Goal: Information Seeking & Learning: Find contact information

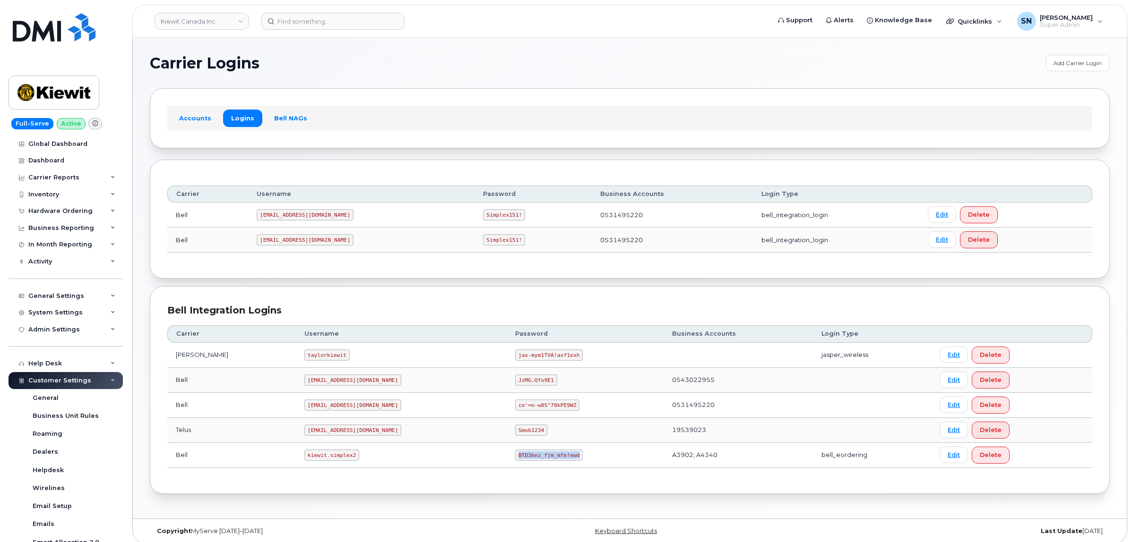
scroll to position [189, 0]
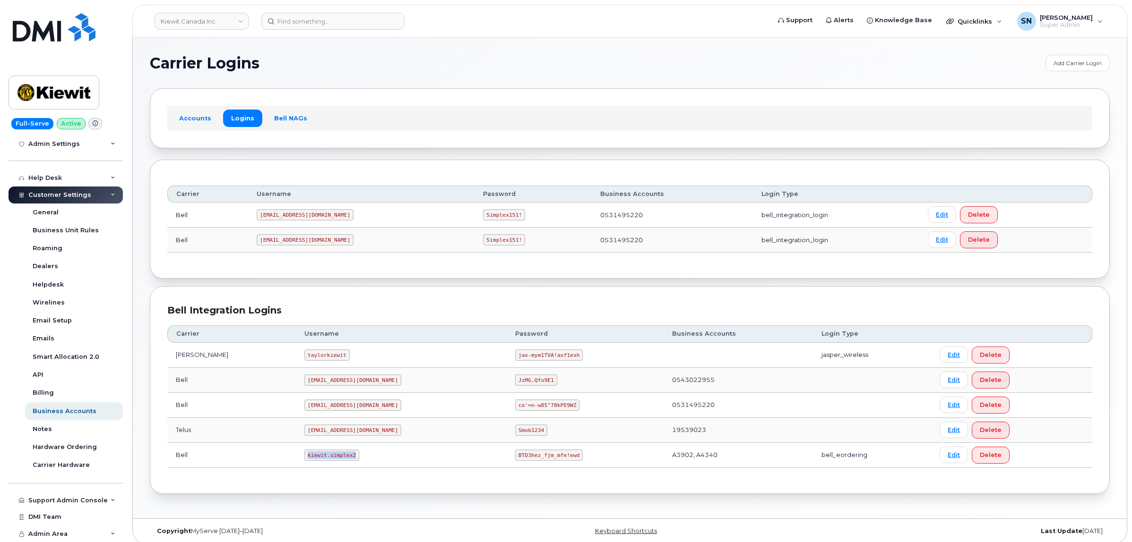
drag, startPoint x: 295, startPoint y: 459, endPoint x: 328, endPoint y: 459, distance: 33.1
click at [328, 459] on td "kiewit.simplex2" at bounding box center [401, 455] width 211 height 25
copy code "kiewit.simplex2"
drag, startPoint x: 473, startPoint y: 456, endPoint x: 533, endPoint y: 462, distance: 59.3
click at [533, 462] on td "BTD3hez_fjm_mfe!ewd" at bounding box center [585, 455] width 157 height 25
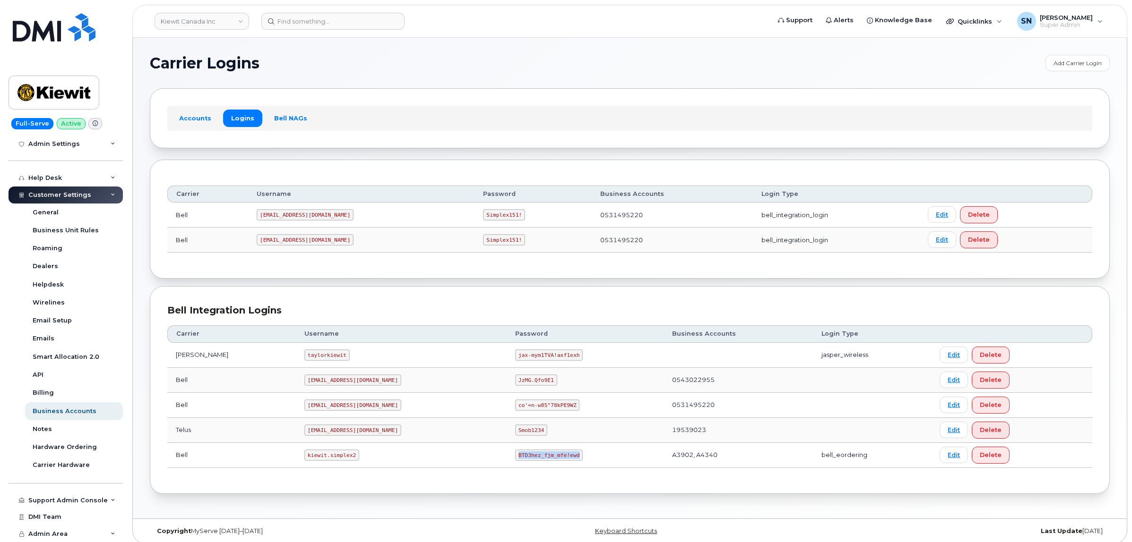
copy code "BTD3hez_fjm_mfe!ewd"
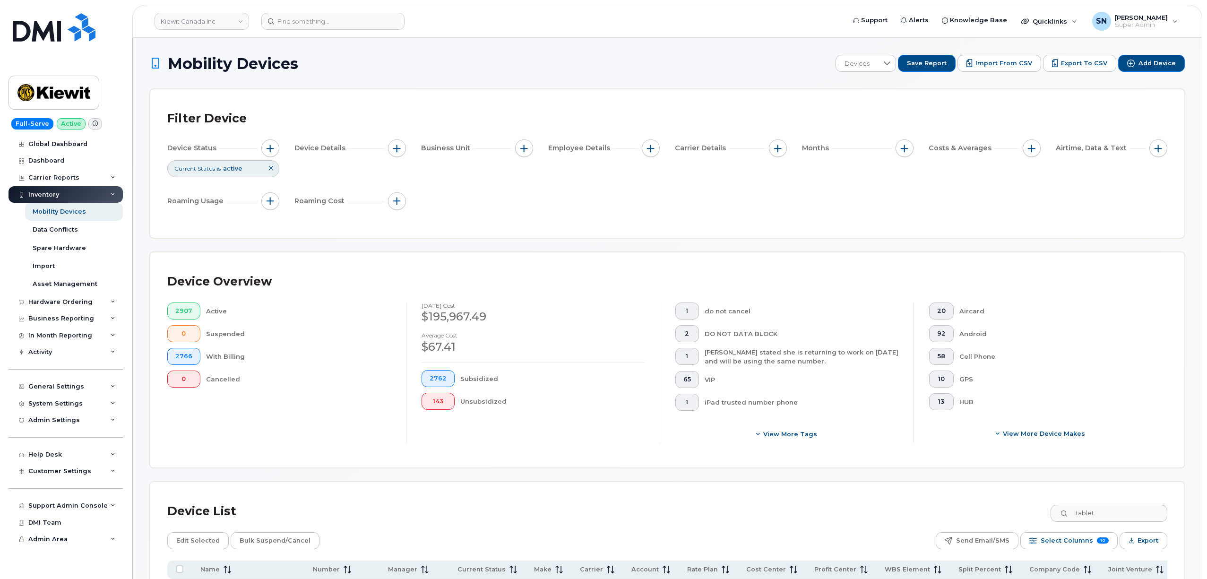
scroll to position [513, 0]
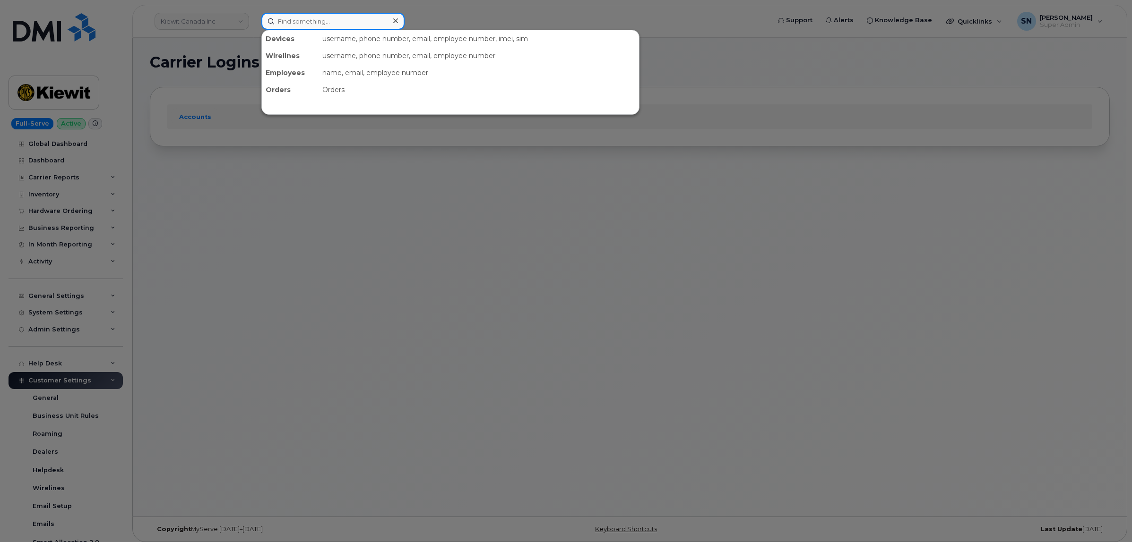
paste input "7802671651"
click at [371, 16] on input at bounding box center [332, 21] width 143 height 17
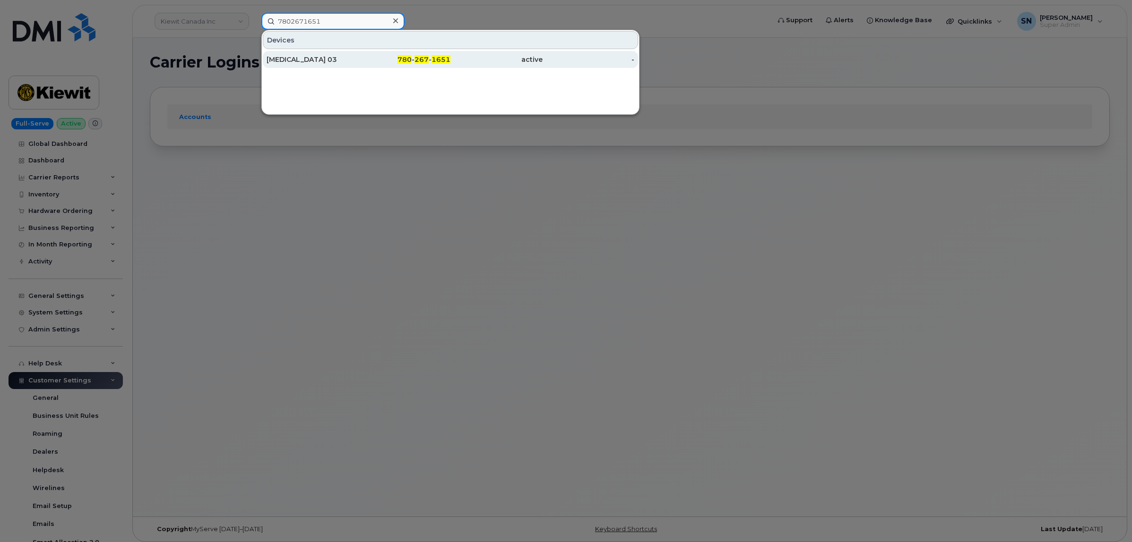
type input "7802671651"
click at [352, 57] on div "Chronic Wasting Disease 03" at bounding box center [312, 59] width 92 height 9
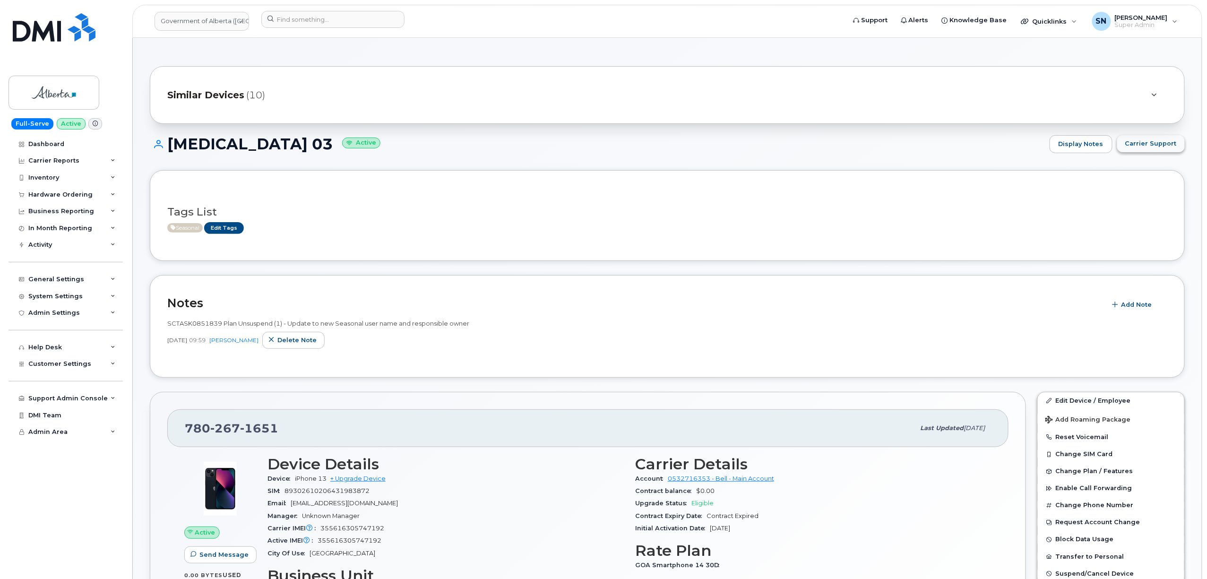
click at [1172, 148] on span "Carrier Support" at bounding box center [1151, 143] width 52 height 9
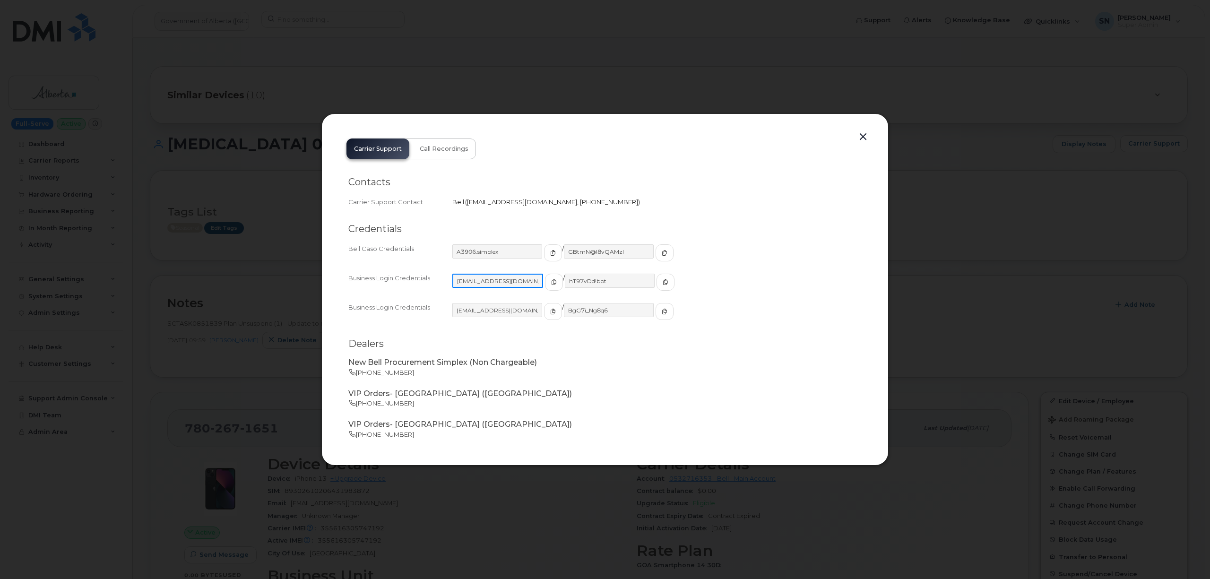
drag, startPoint x: 454, startPoint y: 281, endPoint x: 526, endPoint y: 287, distance: 72.1
click at [526, 287] on input "goa482E@myserve.ca" at bounding box center [497, 281] width 91 height 14
click at [549, 280] on span "button" at bounding box center [553, 282] width 9 height 9
drag, startPoint x: 637, startPoint y: 282, endPoint x: 642, endPoint y: 289, distance: 8.5
click at [642, 288] on div "hT97vDd!bpt" at bounding box center [619, 287] width 110 height 26
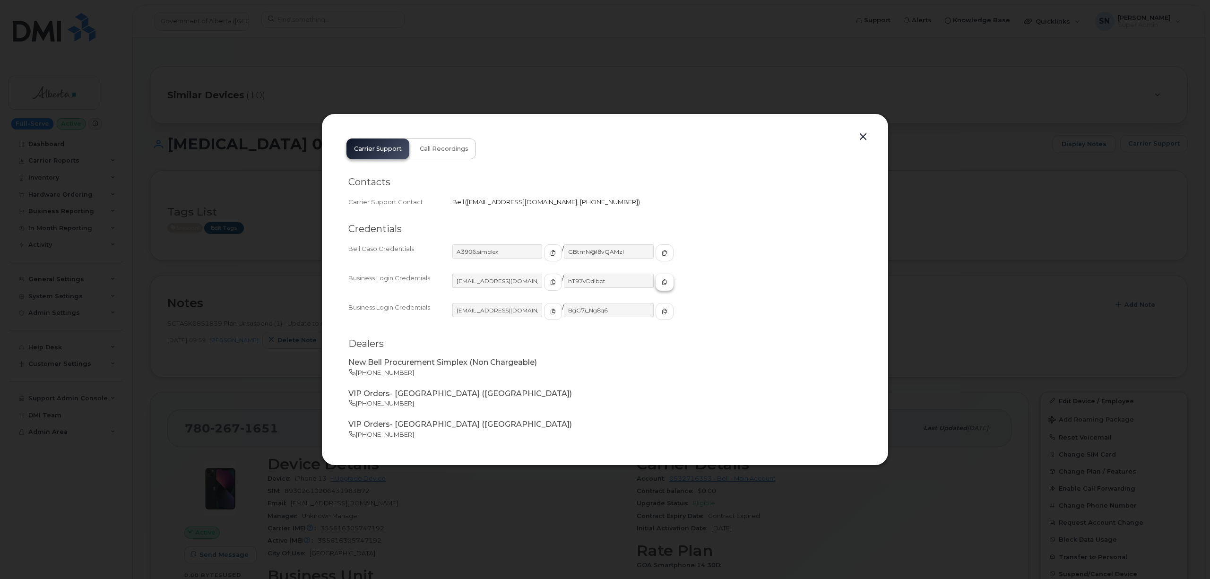
click at [662, 282] on icon "button" at bounding box center [665, 282] width 6 height 6
click at [863, 137] on button "button" at bounding box center [863, 136] width 14 height 13
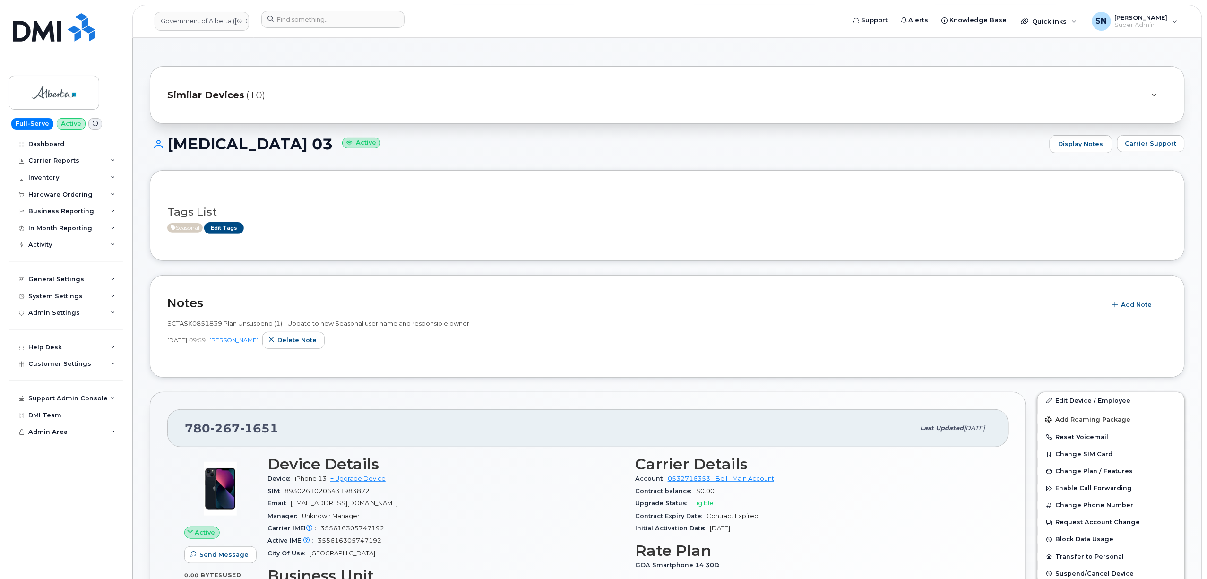
click at [819, 144] on h1 "Chronic Wasting Disease 03 Active" at bounding box center [597, 144] width 895 height 17
click at [1159, 140] on span "Carrier Support" at bounding box center [1151, 143] width 52 height 9
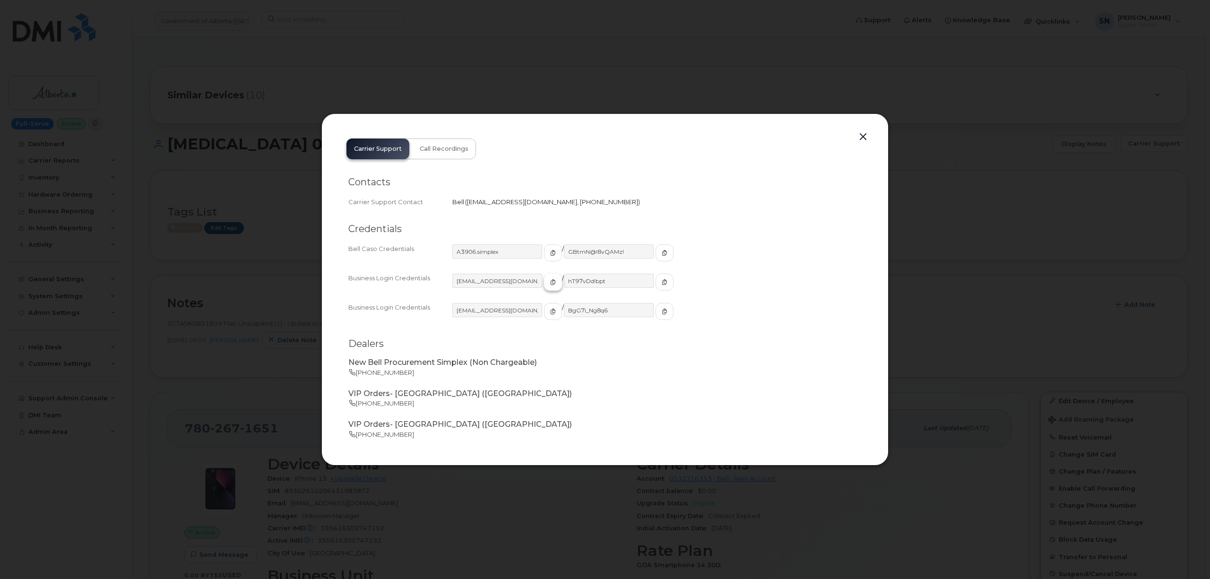
click at [544, 285] on button "button" at bounding box center [553, 282] width 18 height 17
click at [660, 285] on span "button" at bounding box center [664, 282] width 9 height 9
click at [861, 132] on button "button" at bounding box center [863, 136] width 14 height 13
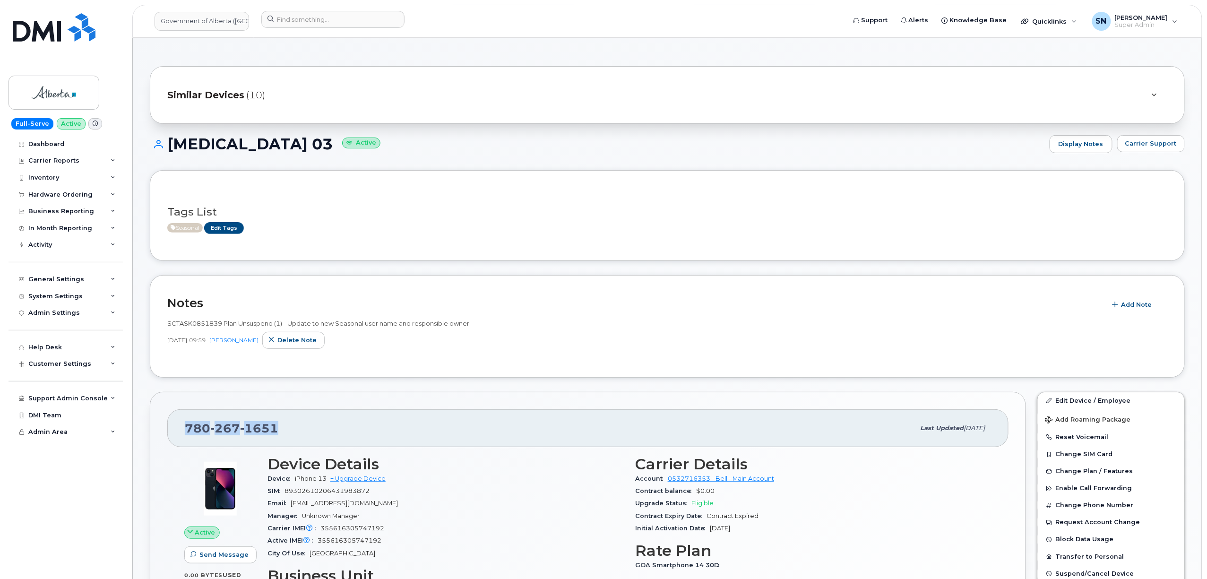
drag, startPoint x: 188, startPoint y: 427, endPoint x: 292, endPoint y: 432, distance: 104.5
click at [292, 432] on div "780 267 1651" at bounding box center [550, 428] width 730 height 20
copy span "780 267 1651"
click at [285, 16] on input at bounding box center [332, 19] width 143 height 17
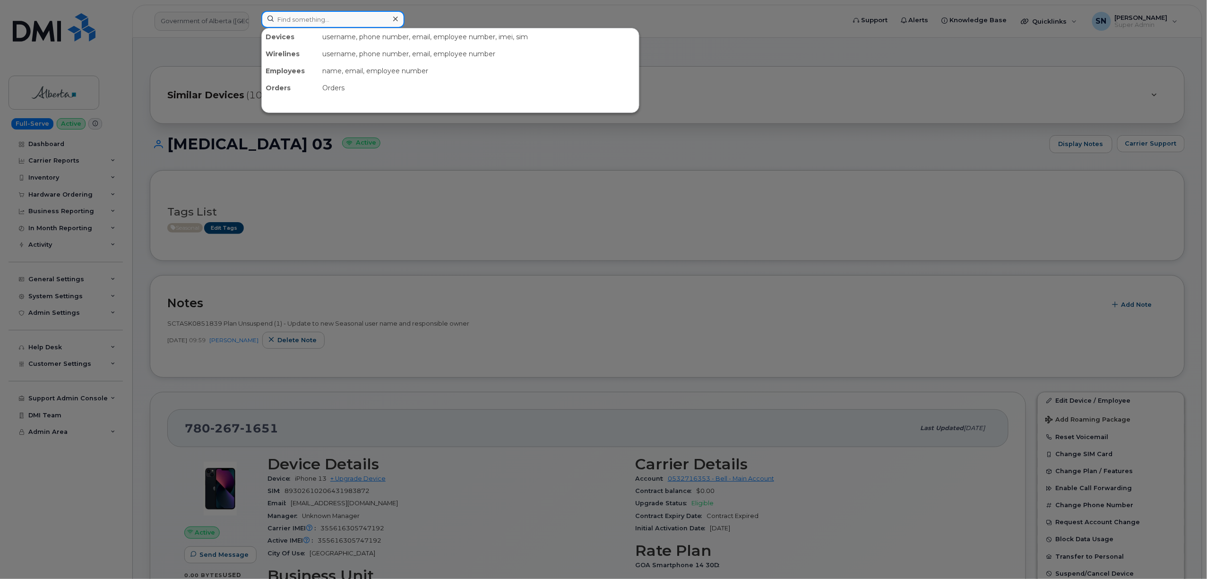
paste input "4033521835"
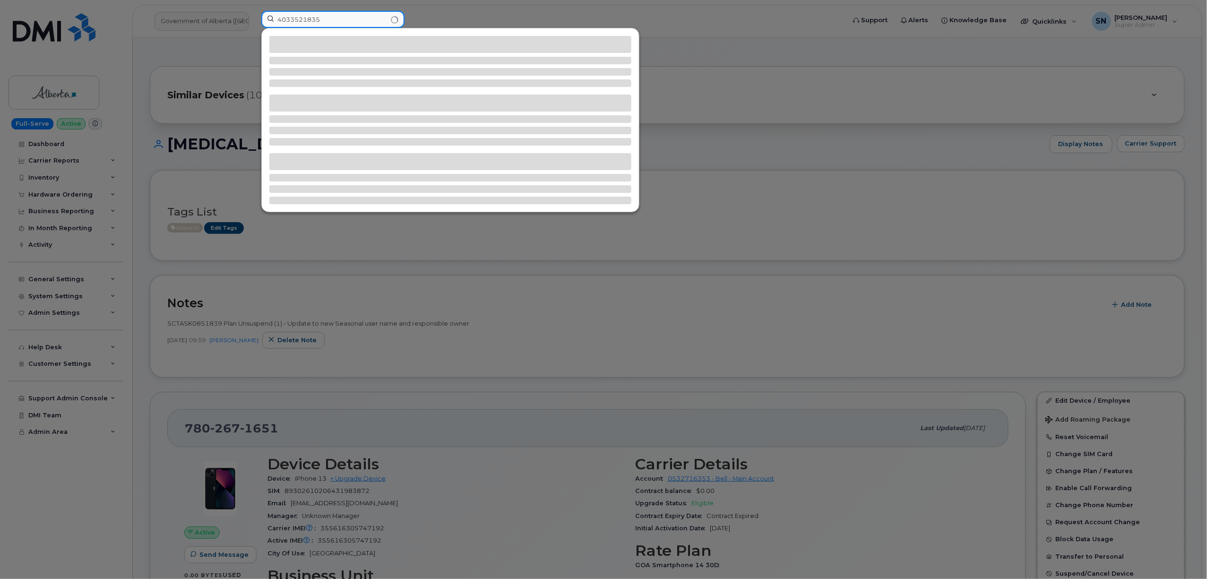
type input "4033521835"
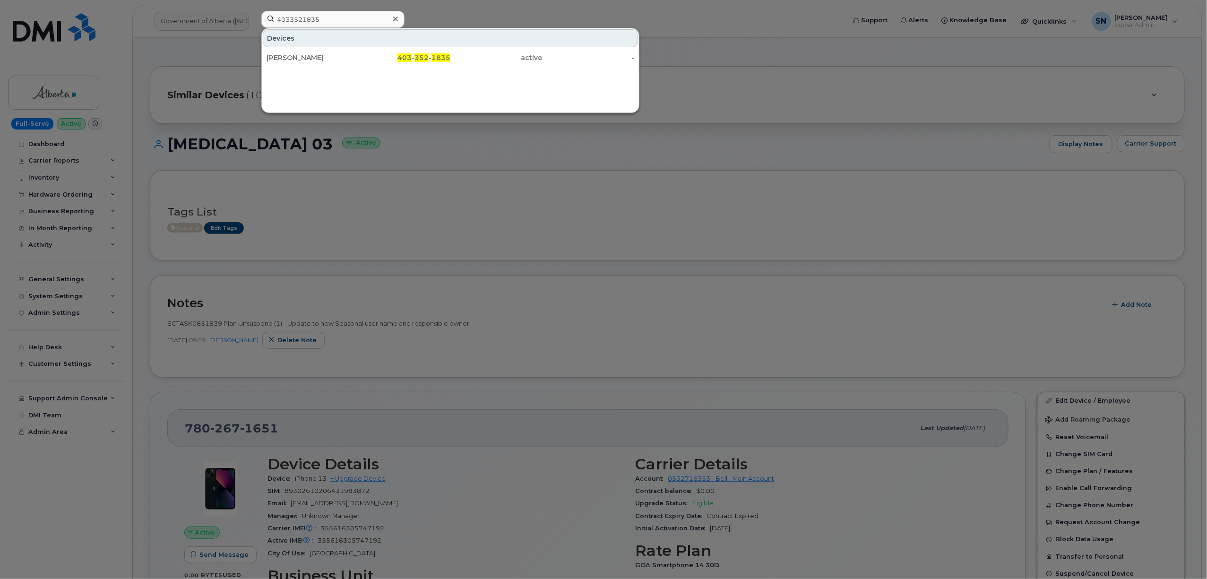
drag, startPoint x: 332, startPoint y: 60, endPoint x: 273, endPoint y: 216, distance: 167.5
click at [332, 60] on div "Trevor Poth" at bounding box center [312, 57] width 92 height 9
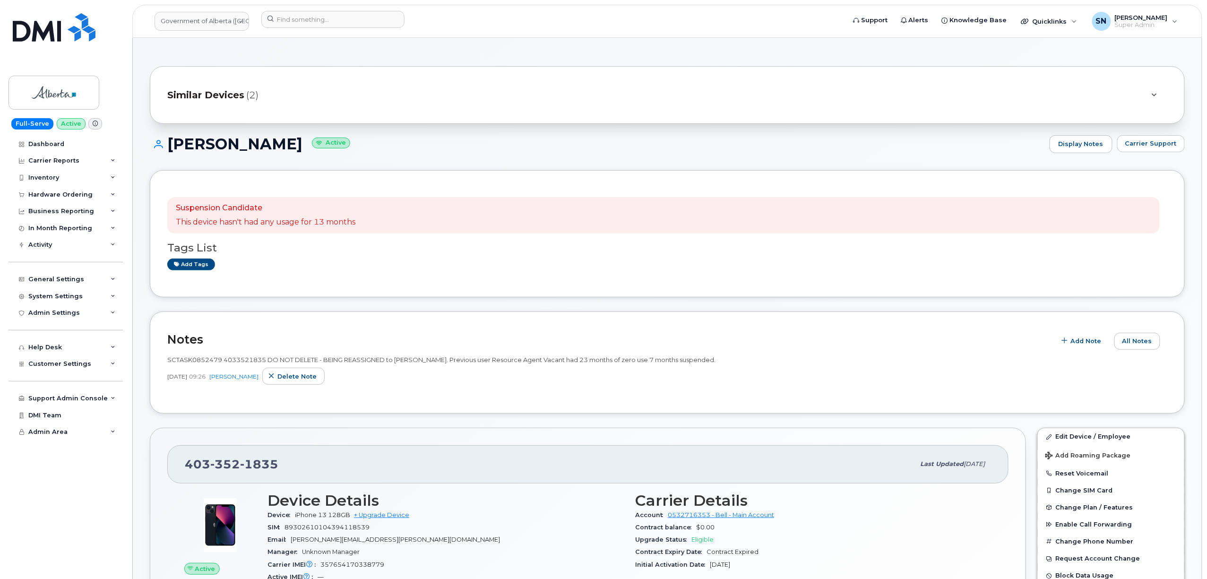
click at [360, 9] on header "Government of Alberta (GOA) Support Alerts Knowledge Base Quicklinks Suspend / …" at bounding box center [667, 21] width 1070 height 33
click at [361, 21] on input at bounding box center [332, 19] width 143 height 17
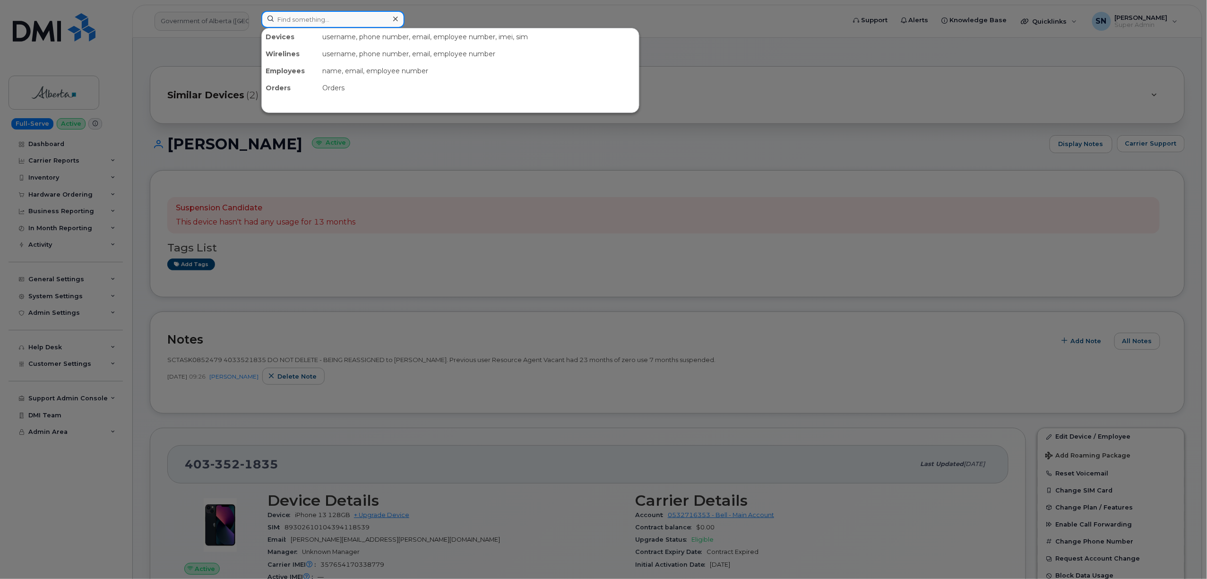
paste input "4033821318"
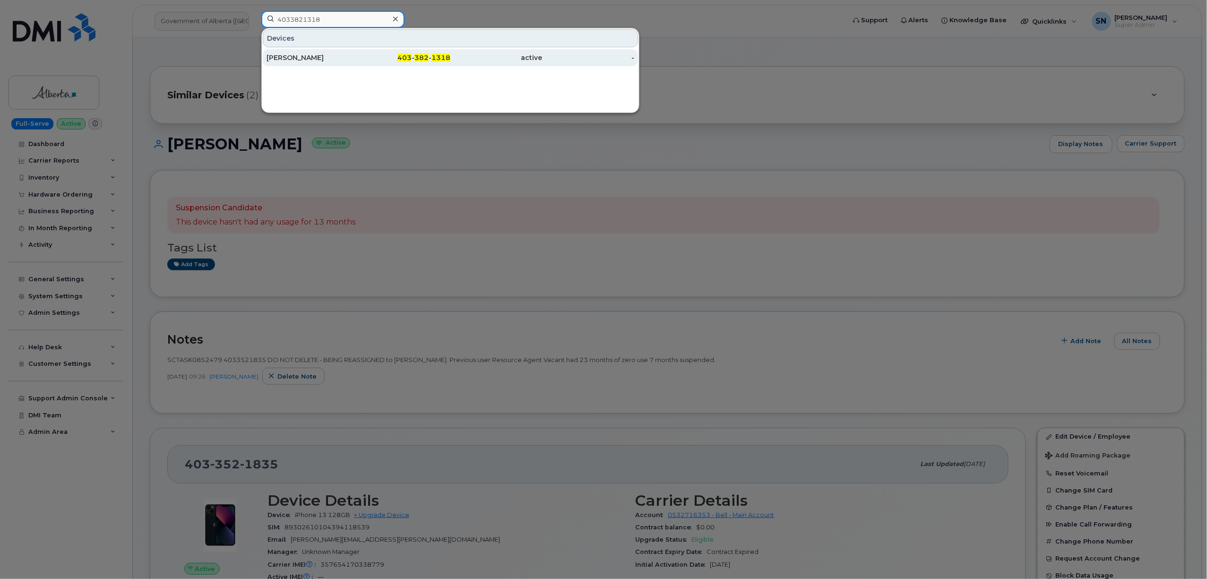
type input "4033821318"
click at [355, 61] on div "[PERSON_NAME]" at bounding box center [312, 57] width 92 height 9
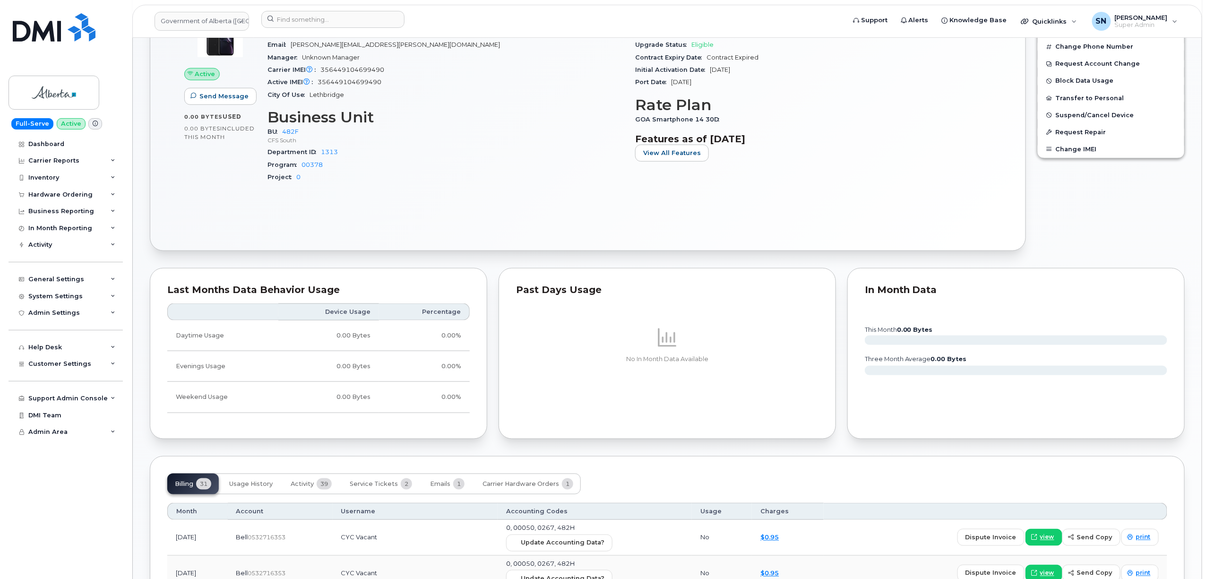
scroll to position [693, 0]
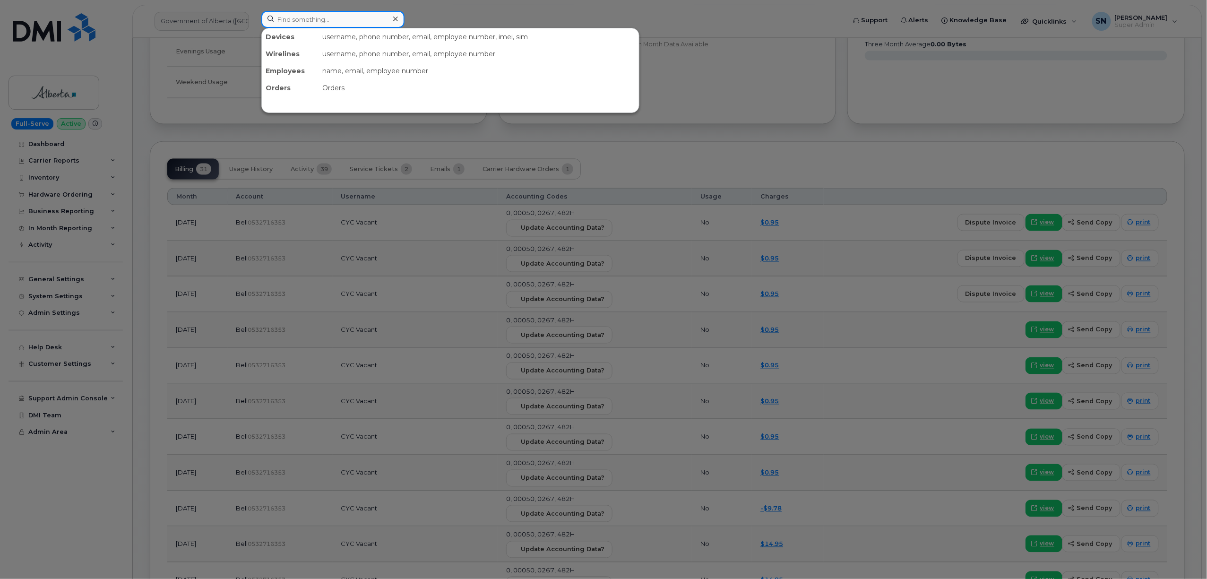
click at [373, 24] on input at bounding box center [332, 19] width 143 height 17
paste input "9024324537"
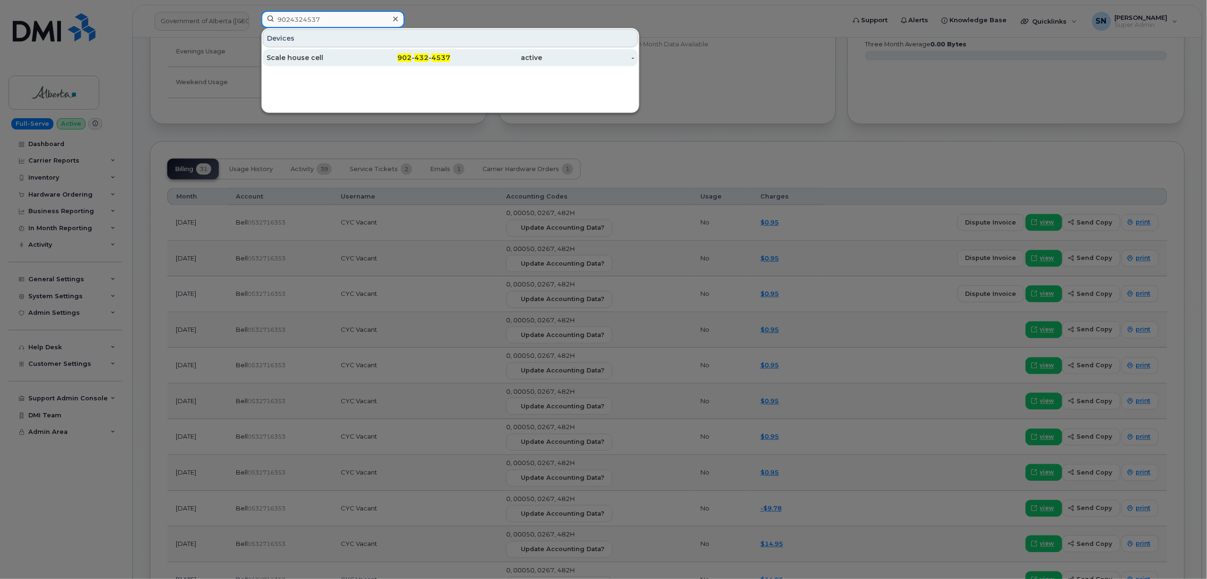
type input "9024324537"
click at [320, 58] on div "Scale house cell" at bounding box center [312, 57] width 92 height 9
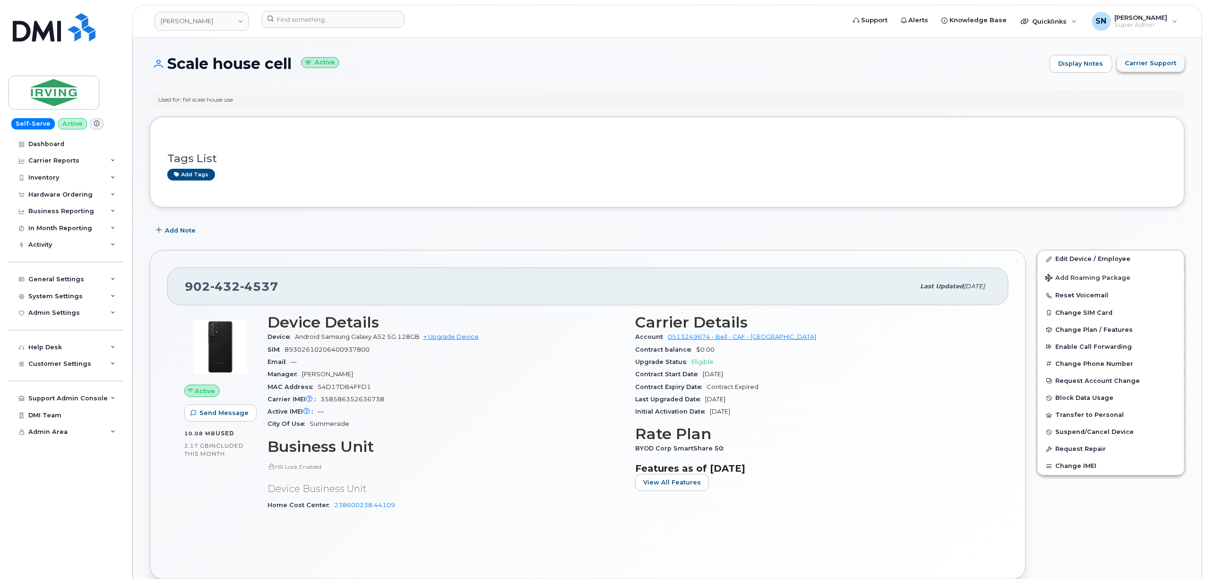
click at [1140, 66] on span "Carrier Support" at bounding box center [1151, 63] width 52 height 9
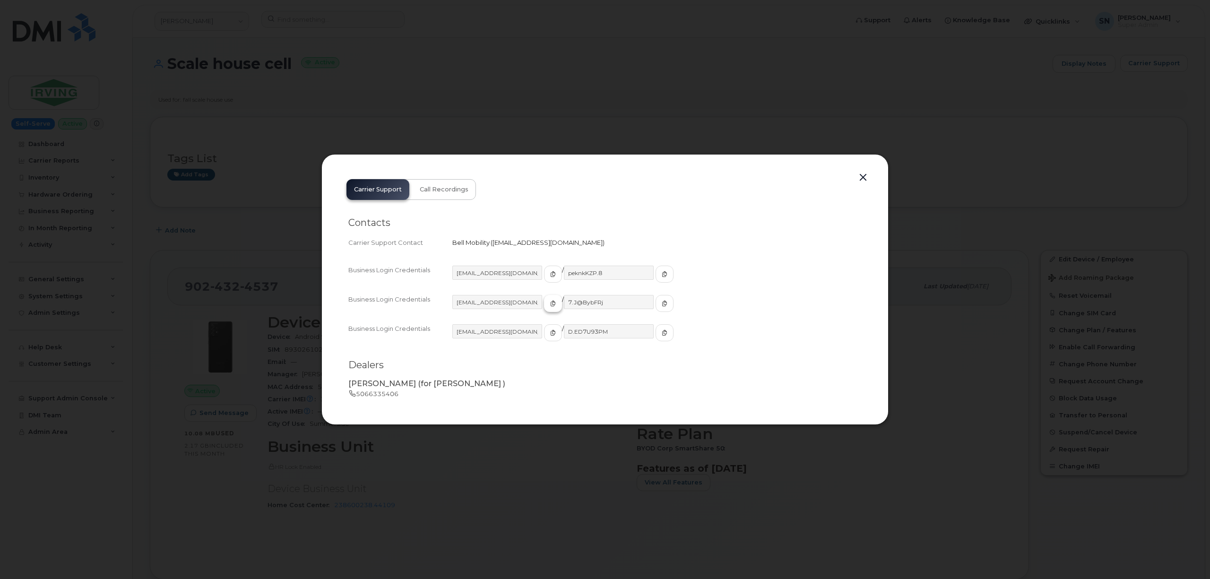
click at [544, 308] on button "button" at bounding box center [553, 303] width 18 height 17
click at [655, 304] on button "button" at bounding box center [664, 303] width 18 height 17
click at [864, 176] on button "button" at bounding box center [863, 177] width 14 height 13
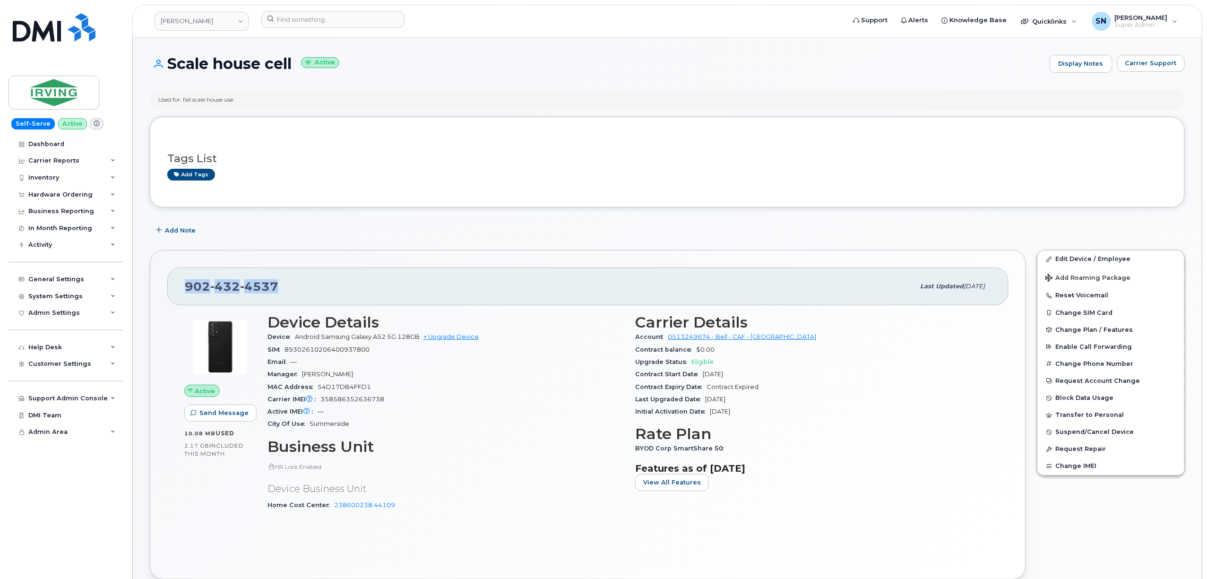
drag, startPoint x: 183, startPoint y: 286, endPoint x: 277, endPoint y: 286, distance: 93.6
click at [281, 290] on div "902 432 4537 Last updated Sep 22, 2025" at bounding box center [587, 286] width 841 height 38
copy span "902 432 4537"
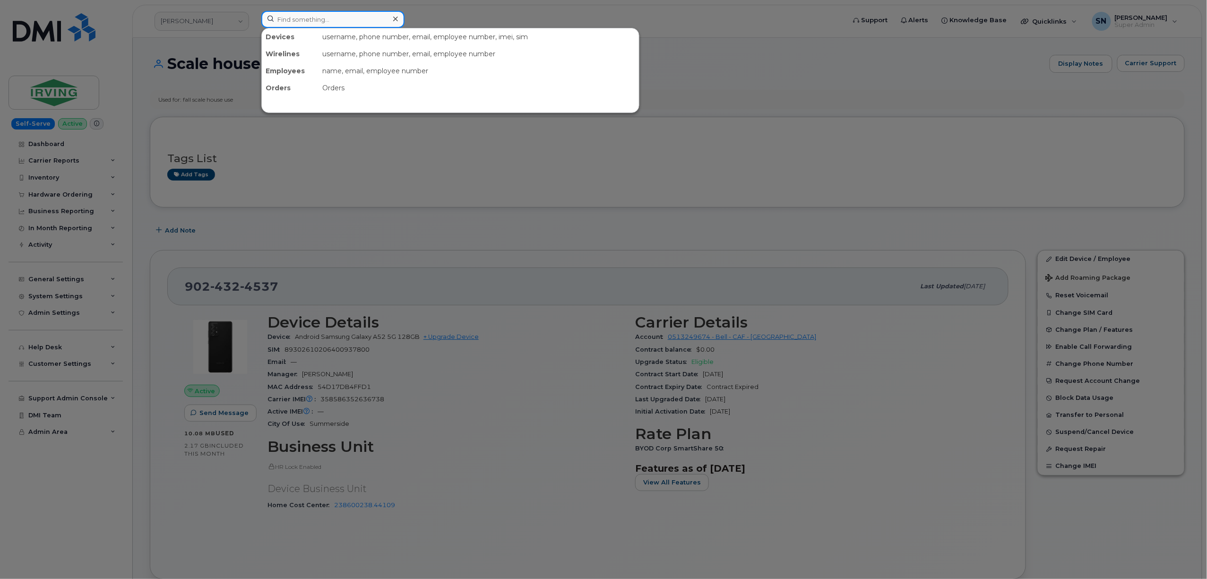
click at [358, 13] on input at bounding box center [332, 19] width 143 height 17
paste input "9022215360"
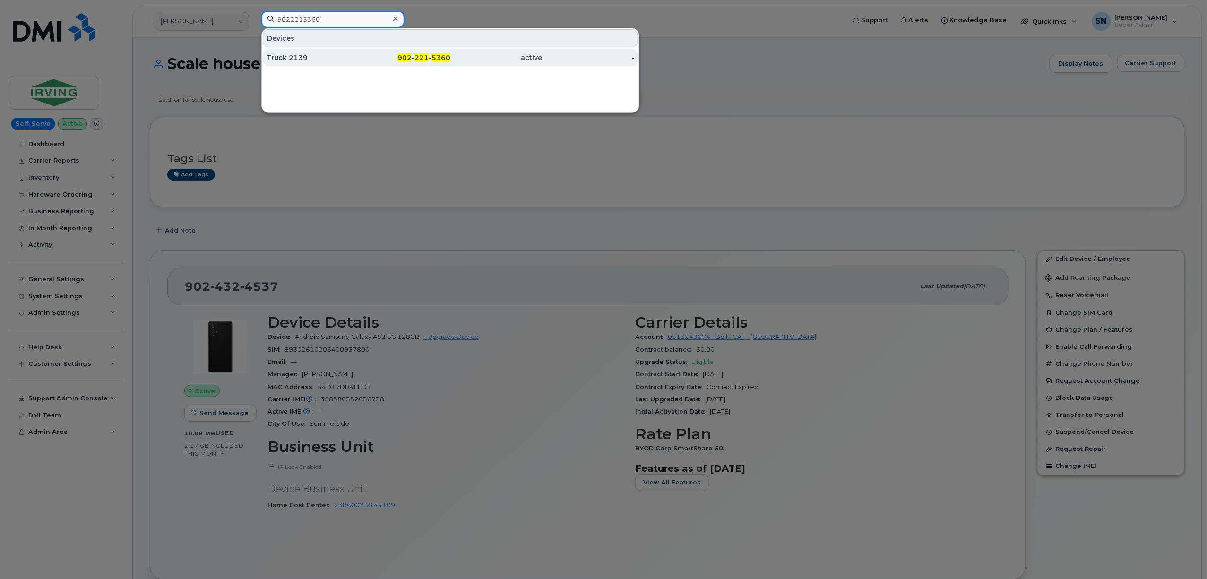
type input "9022215360"
click at [315, 64] on div "Truck 2139" at bounding box center [312, 57] width 92 height 17
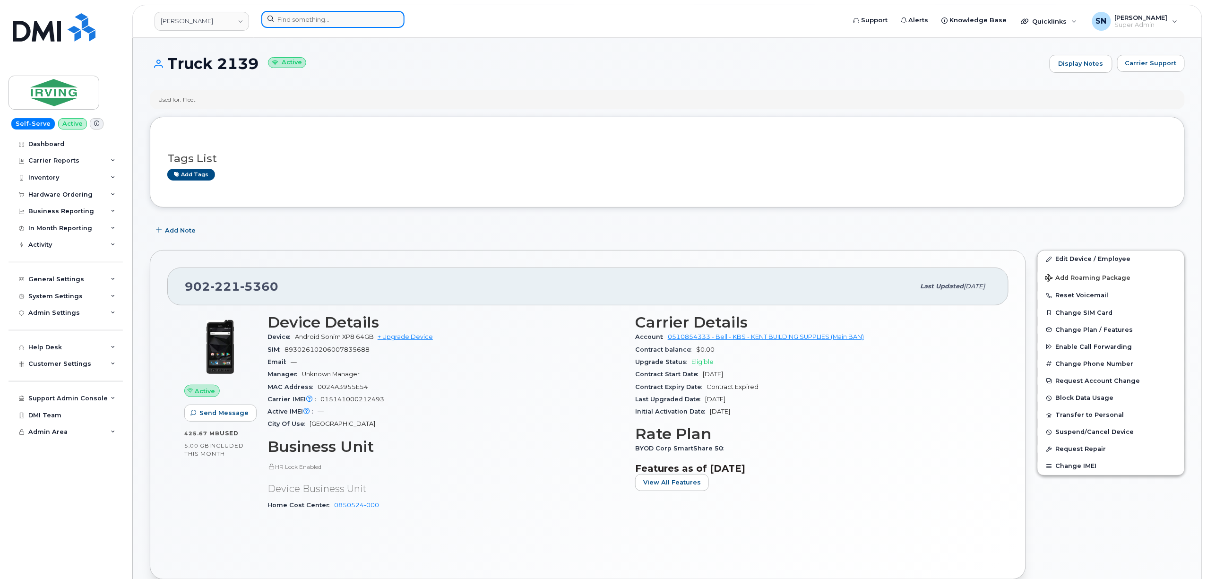
click at [354, 17] on input at bounding box center [332, 19] width 143 height 17
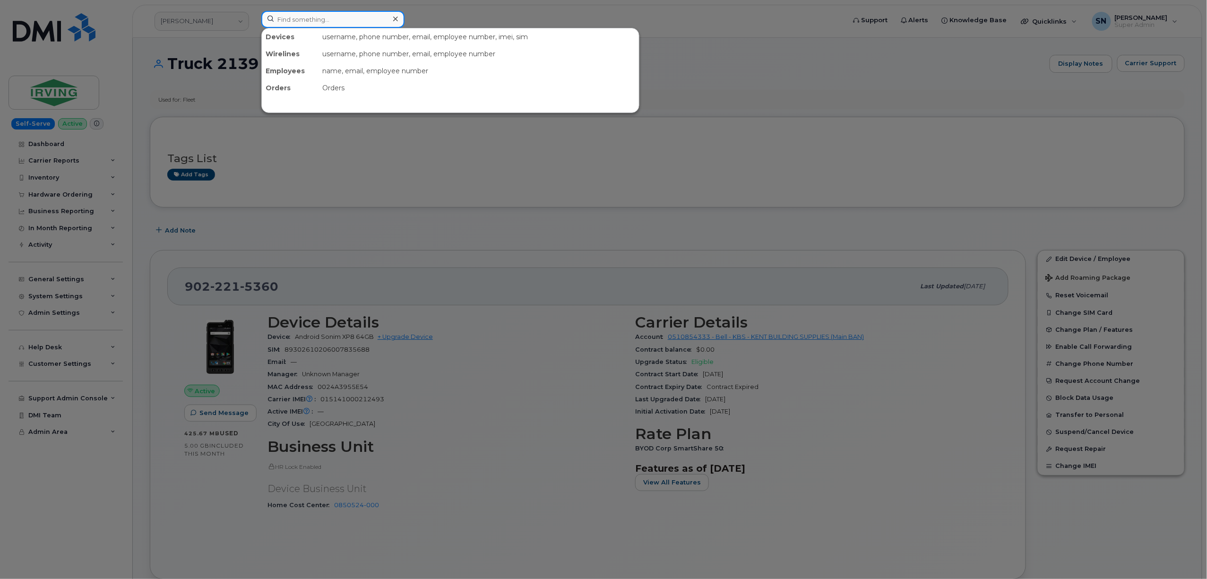
paste input "7809103450"
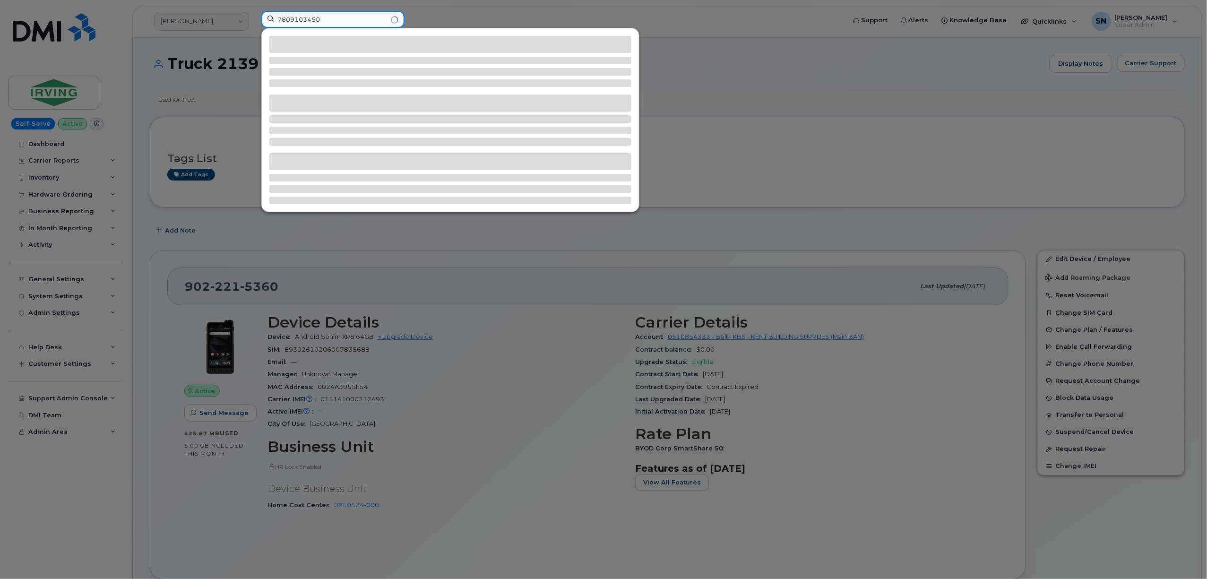
type input "7809103450"
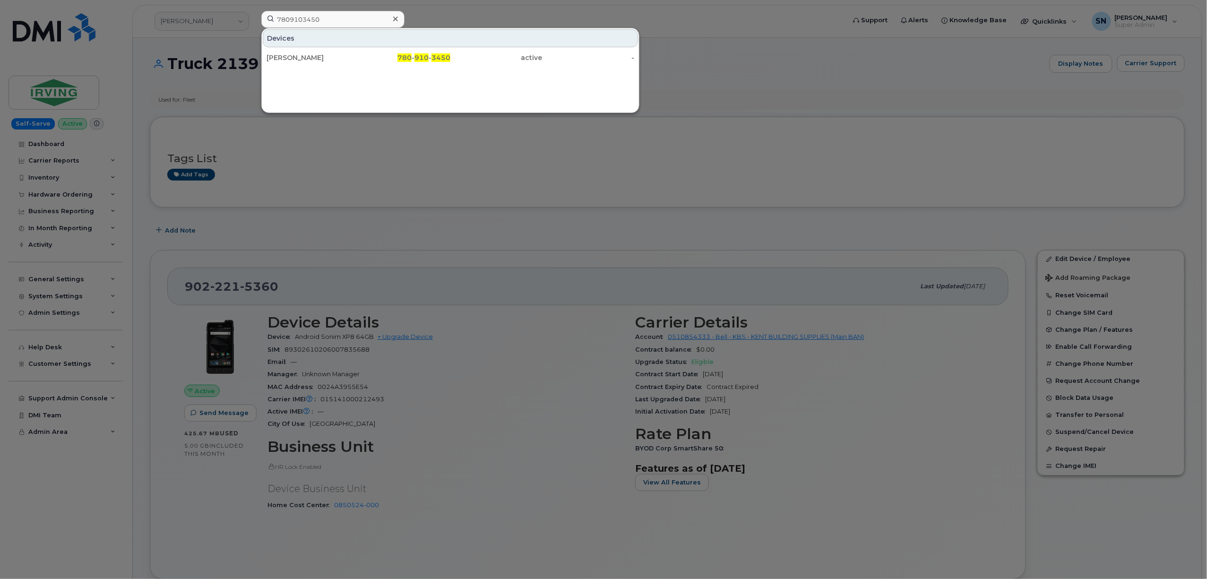
drag, startPoint x: 401, startPoint y: 58, endPoint x: 419, endPoint y: 225, distance: 168.2
click at [401, 58] on span "780" at bounding box center [404, 57] width 14 height 9
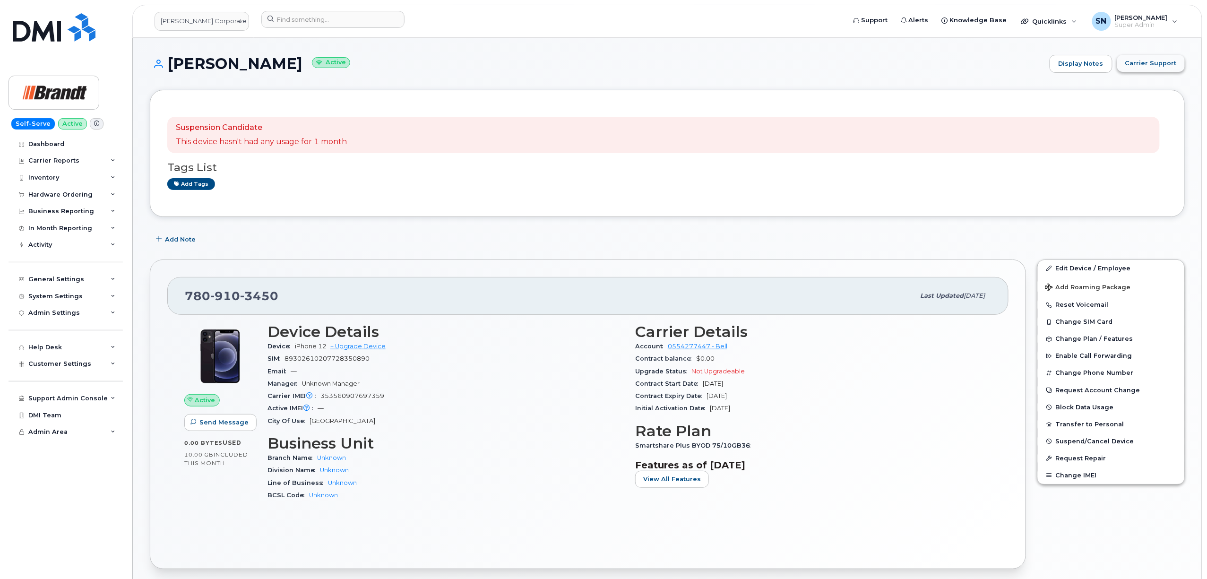
click at [1165, 55] on button "Carrier Support" at bounding box center [1151, 63] width 68 height 17
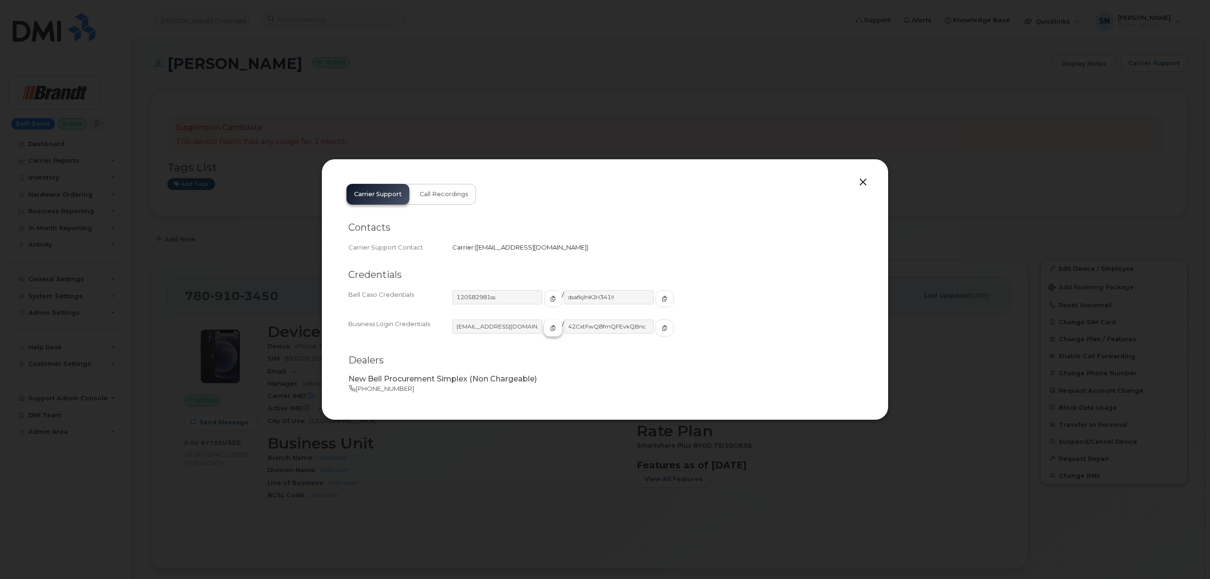
click at [550, 326] on icon "button" at bounding box center [553, 328] width 6 height 6
click at [662, 329] on icon "button" at bounding box center [665, 328] width 6 height 6
click at [857, 182] on div "Carrier Support Call Recordings Contacts Carrier Support Contact Carrier   [EMA…" at bounding box center [604, 289] width 567 height 261
click at [859, 182] on button "button" at bounding box center [863, 182] width 14 height 13
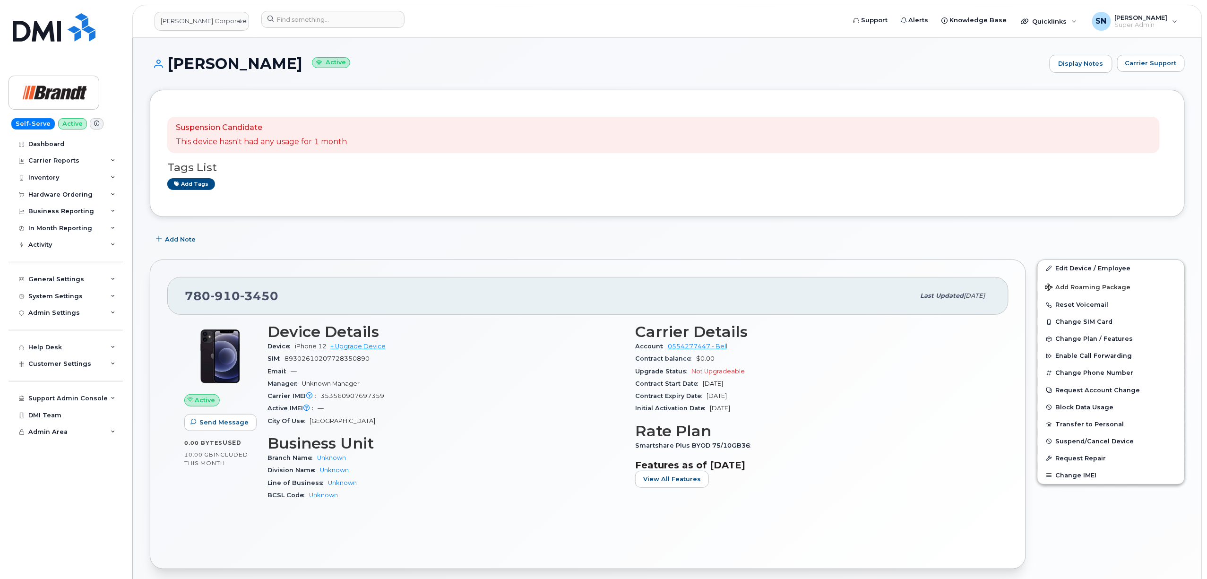
click at [609, 145] on div "Suspension Candidate This device hasn't had any usage for 1 month" at bounding box center [663, 135] width 992 height 37
drag, startPoint x: 187, startPoint y: 290, endPoint x: 276, endPoint y: 297, distance: 89.6
click at [276, 297] on span "780 910 3450" at bounding box center [232, 296] width 94 height 14
copy span "780 910 3450"
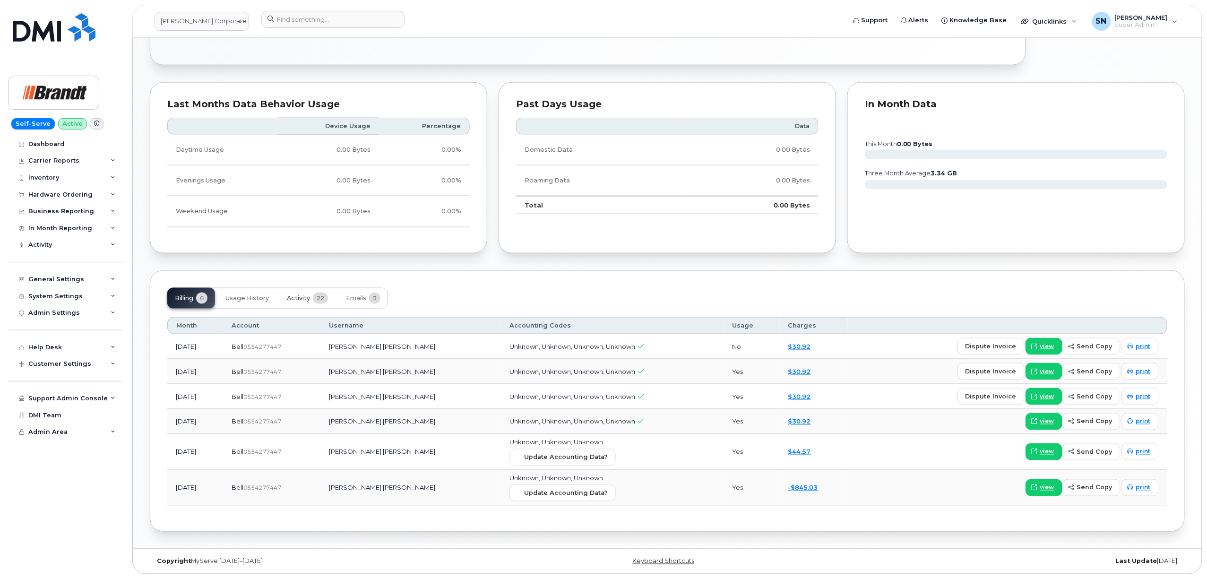
click at [300, 294] on span "Activity" at bounding box center [298, 298] width 23 height 8
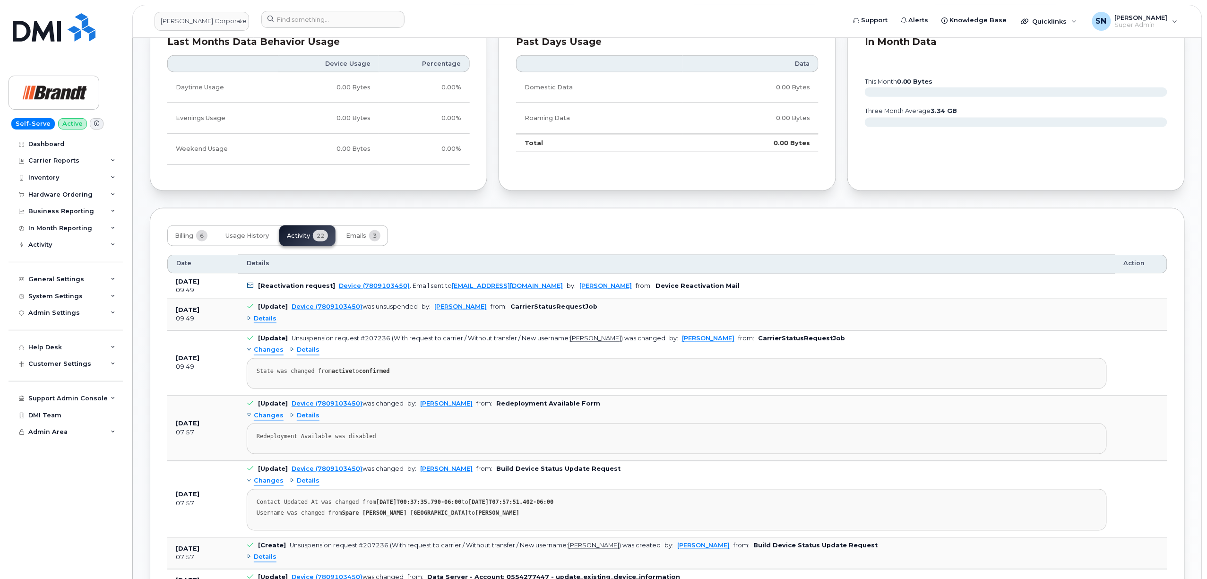
scroll to position [693, 0]
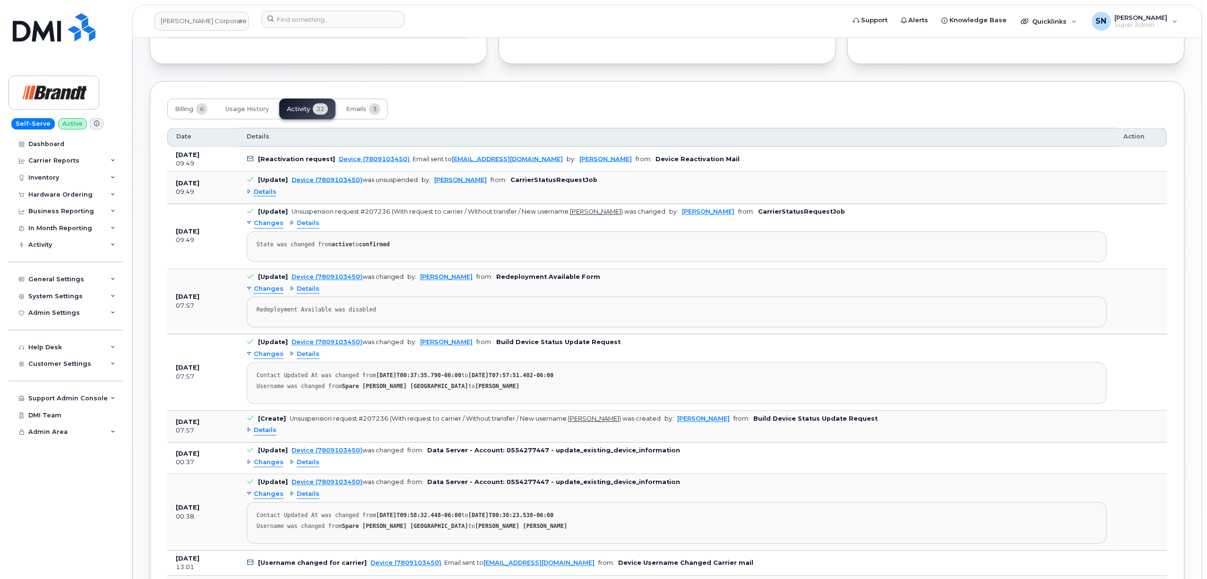
click at [257, 193] on span "Details" at bounding box center [265, 192] width 23 height 9
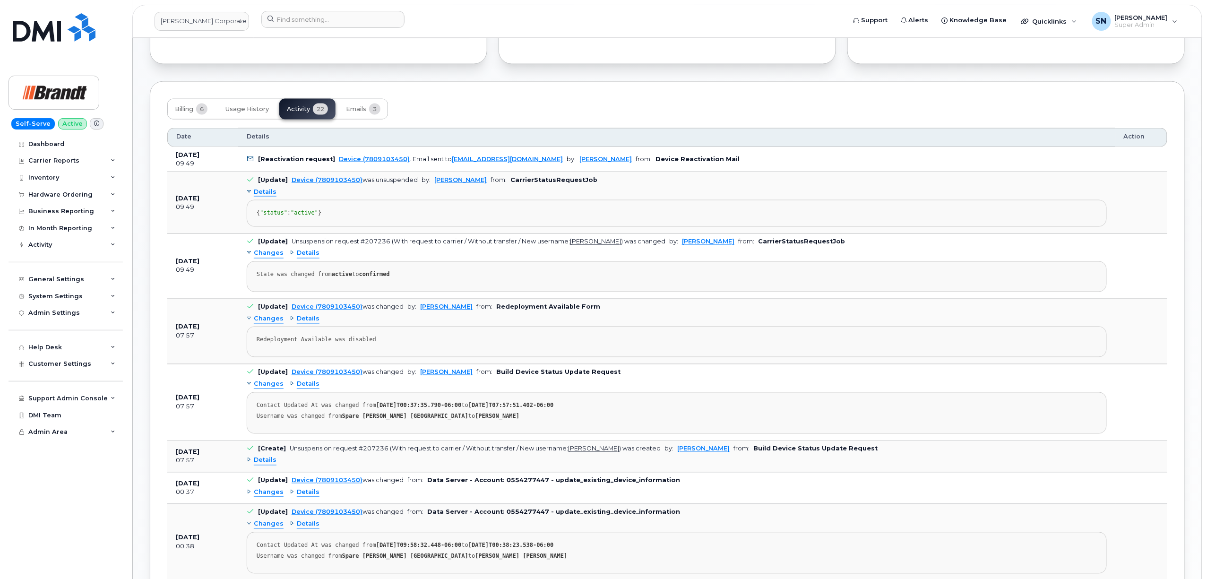
click at [257, 193] on span "Details" at bounding box center [265, 192] width 23 height 9
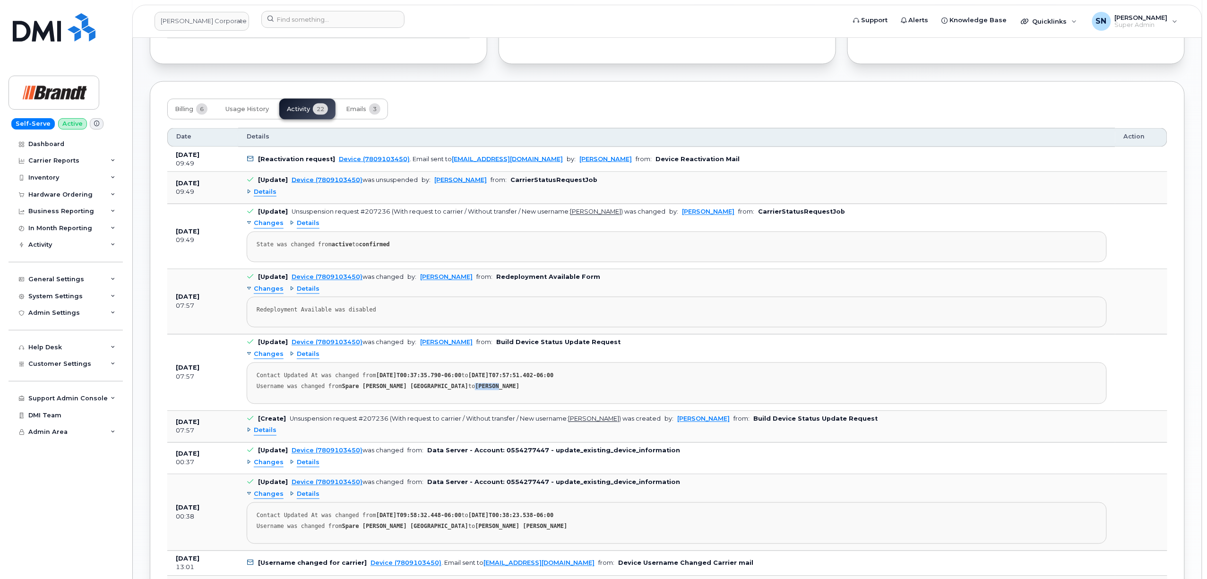
drag, startPoint x: 422, startPoint y: 391, endPoint x: 443, endPoint y: 394, distance: 20.9
click at [475, 390] on strong "Stephen Marnell" at bounding box center [497, 386] width 44 height 7
copy strong "Stephen"
click at [475, 390] on strong "Stephen Marnell" at bounding box center [497, 386] width 44 height 7
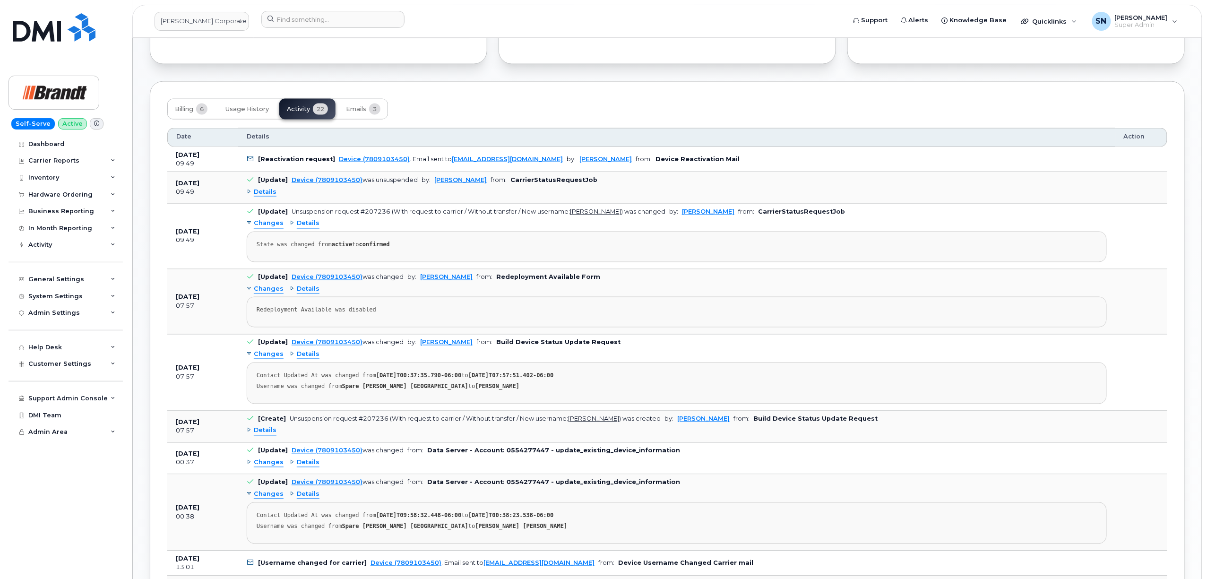
copy strong "Marnell"
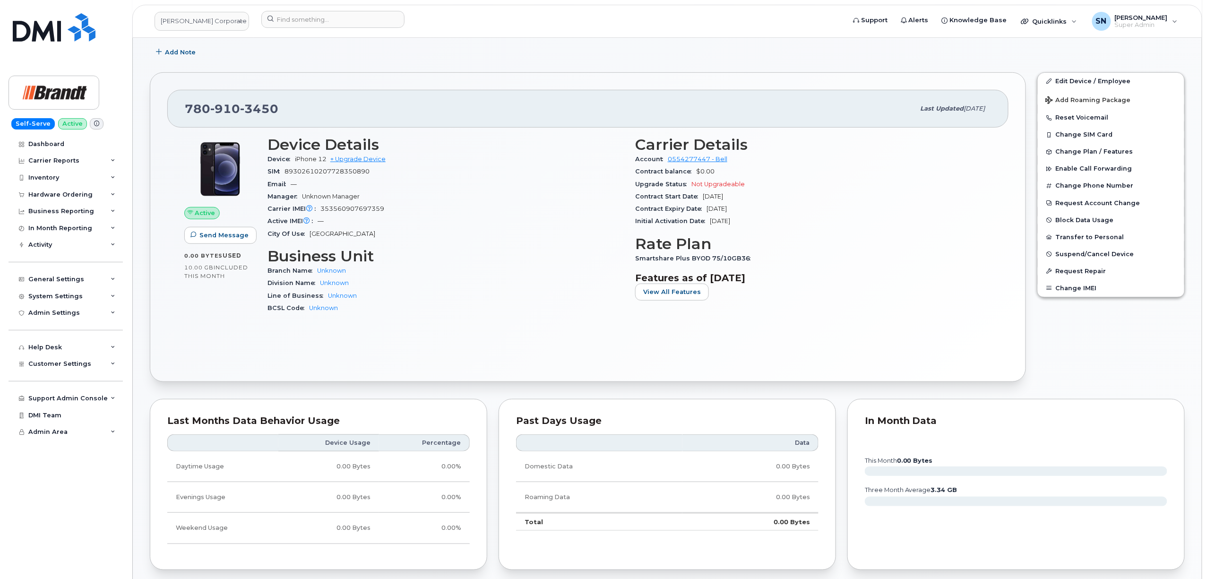
scroll to position [0, 0]
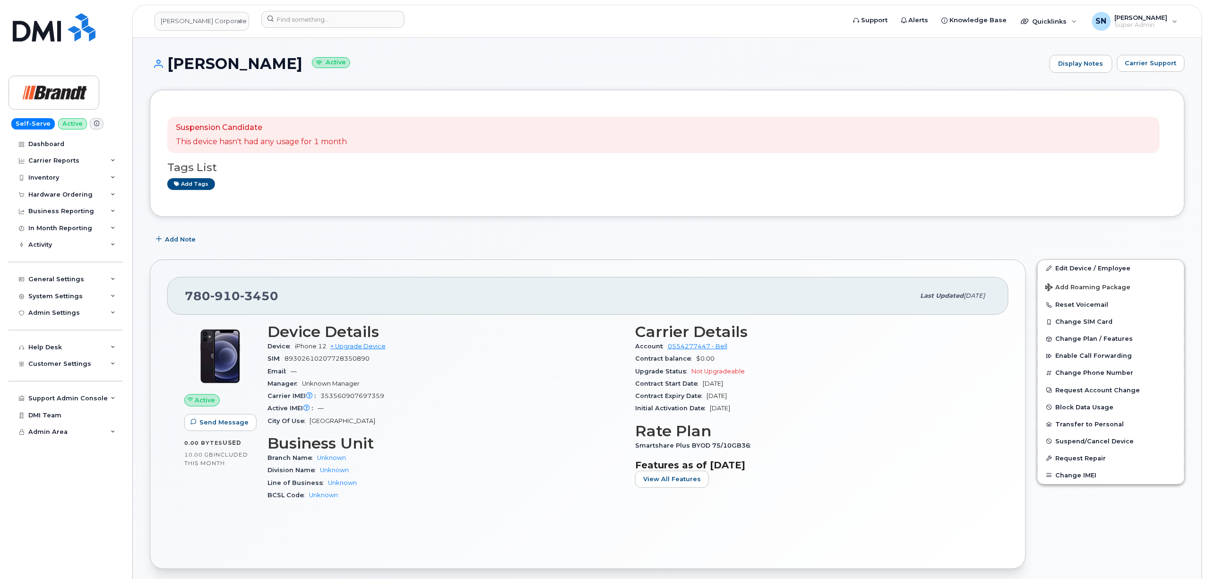
drag, startPoint x: 243, startPoint y: 60, endPoint x: 301, endPoint y: 63, distance: 58.7
click at [301, 63] on h1 "Stephen Marnell Active" at bounding box center [597, 63] width 895 height 17
copy h1 "Marnell"
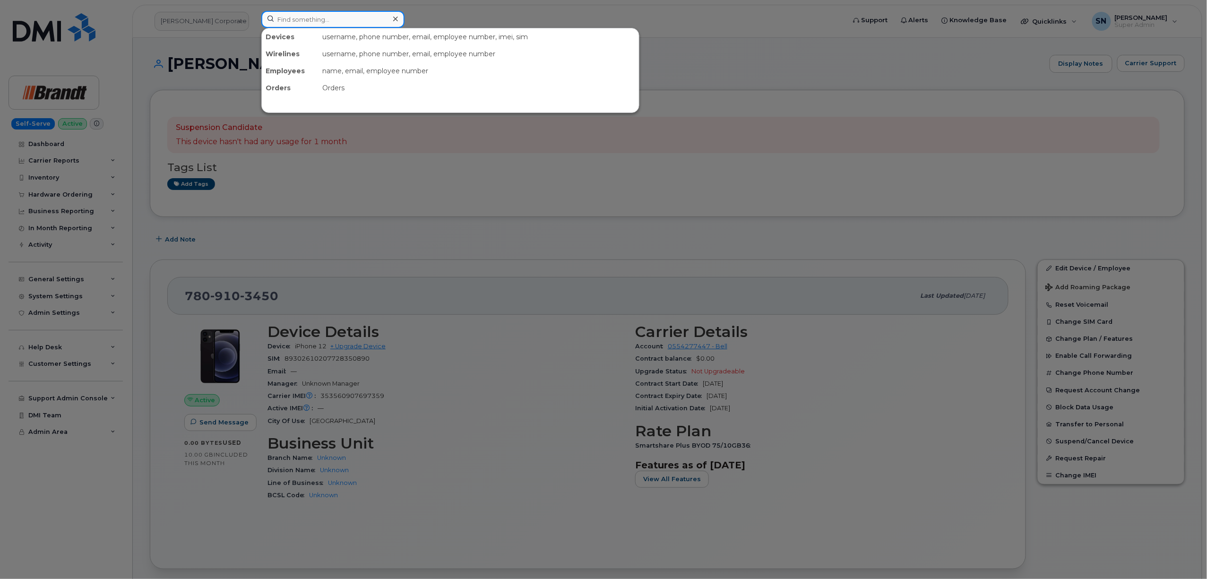
click at [325, 26] on input at bounding box center [332, 19] width 143 height 17
paste input "2365011422"
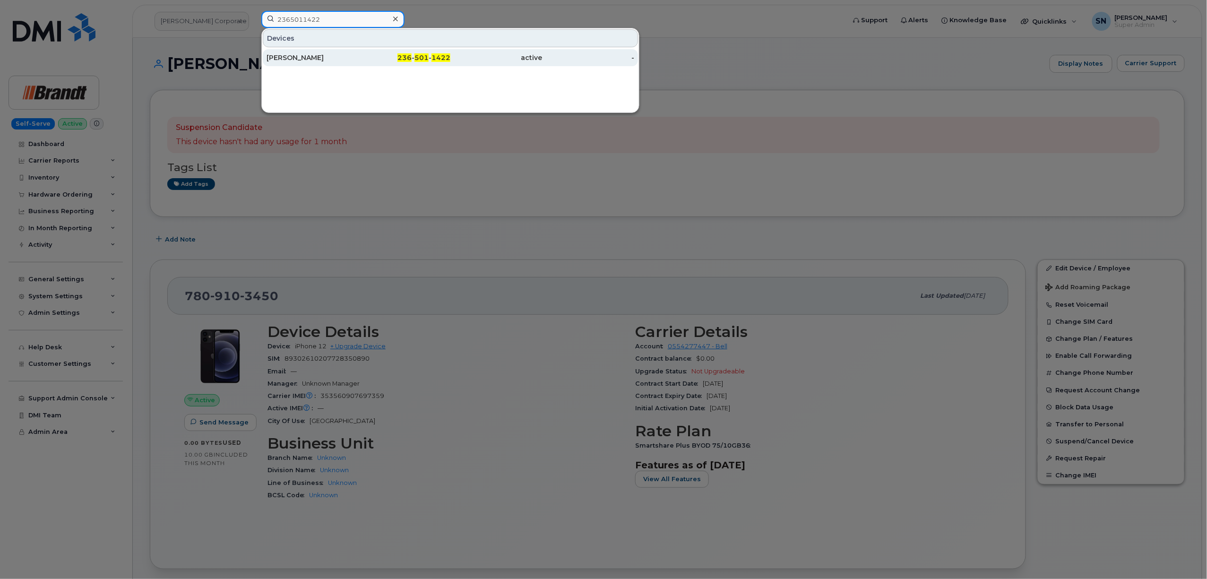
type input "2365011422"
click at [314, 59] on div "Slavko Stamenkov" at bounding box center [312, 57] width 92 height 9
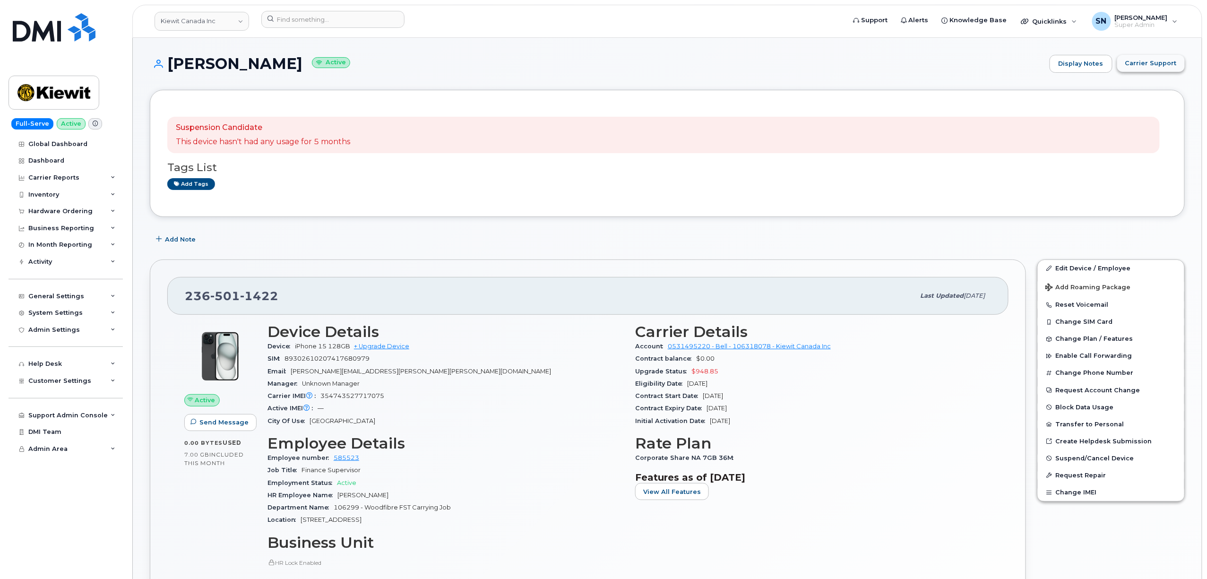
click at [1151, 69] on button "Carrier Support" at bounding box center [1151, 63] width 68 height 17
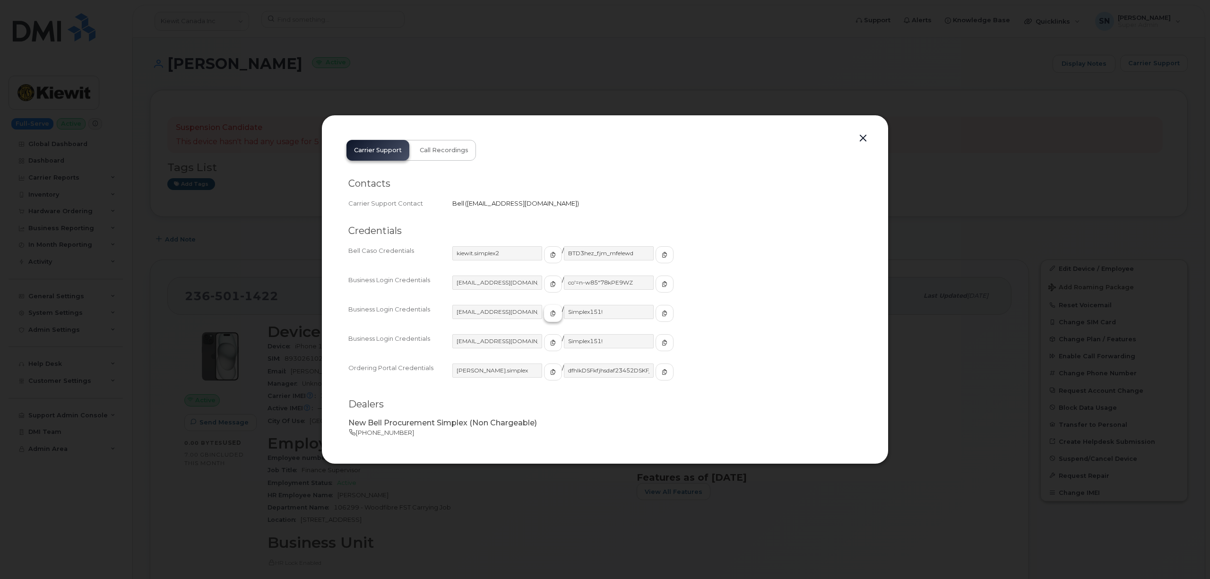
click at [549, 318] on span "button" at bounding box center [553, 313] width 9 height 9
click at [655, 314] on button "button" at bounding box center [664, 313] width 18 height 17
click at [864, 138] on button "button" at bounding box center [863, 138] width 14 height 13
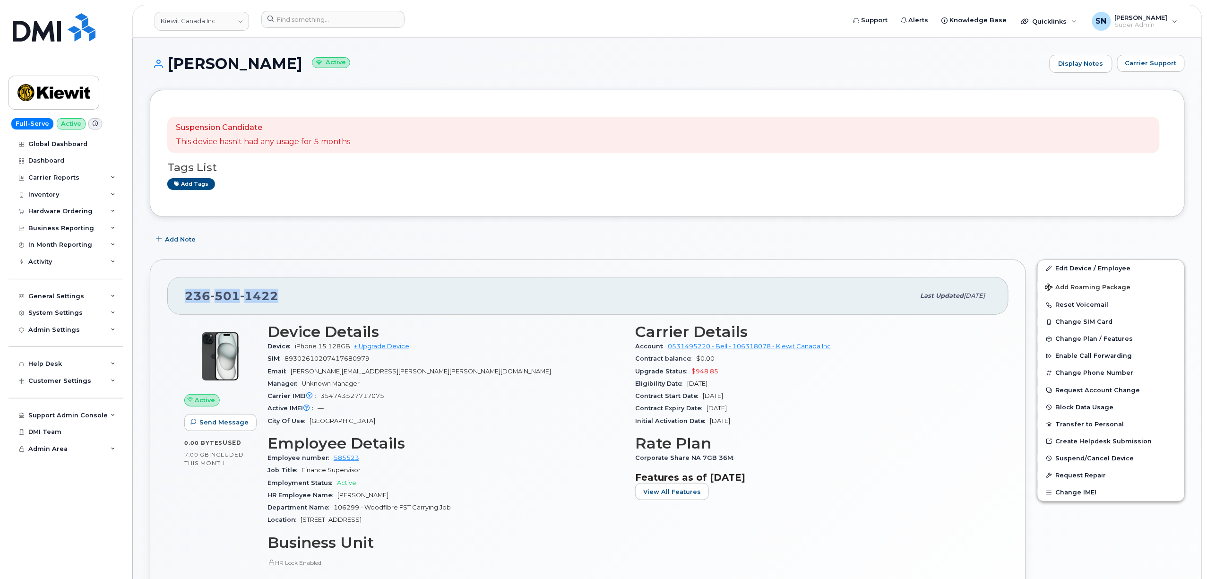
drag, startPoint x: 186, startPoint y: 294, endPoint x: 275, endPoint y: 296, distance: 89.3
click at [275, 296] on div "[PHONE_NUMBER] Last updated [DATE]" at bounding box center [587, 296] width 841 height 38
copy span "[PHONE_NUMBER]"
drag, startPoint x: 165, startPoint y: 61, endPoint x: 219, endPoint y: 61, distance: 53.9
click at [219, 61] on h1 "[PERSON_NAME] Active" at bounding box center [597, 63] width 895 height 17
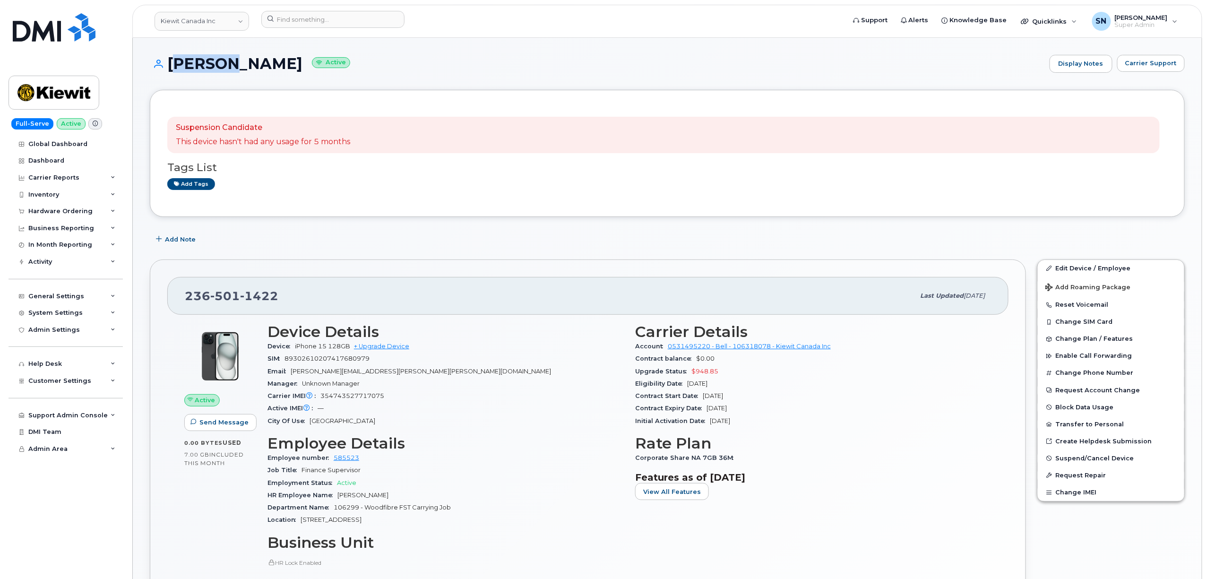
copy h1 "[PERSON_NAME]"
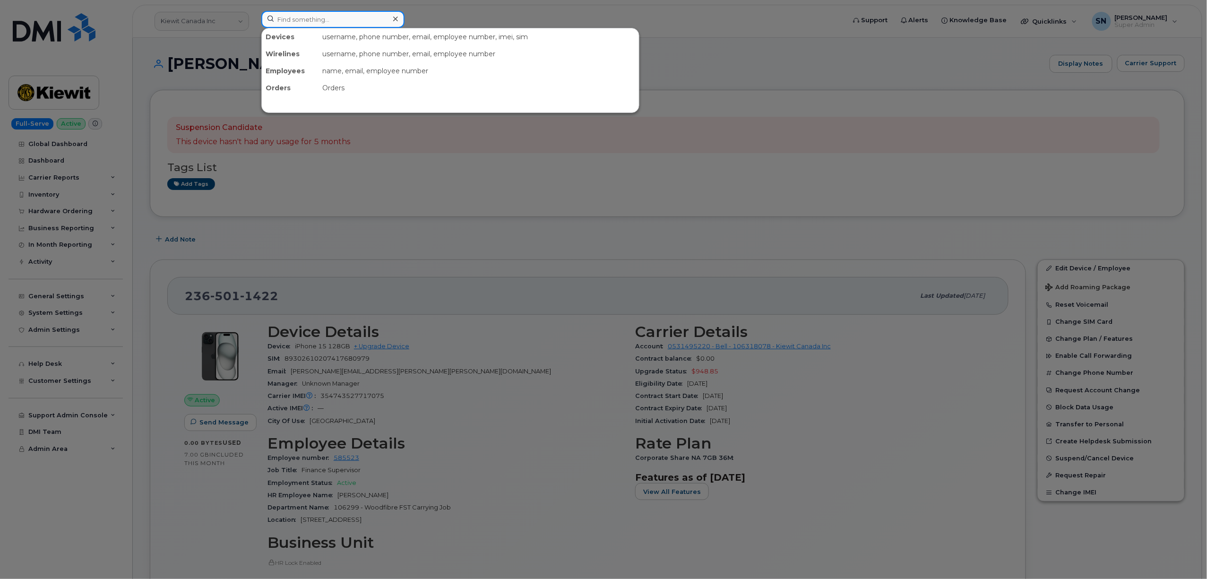
click at [327, 21] on input at bounding box center [332, 19] width 143 height 17
paste input "5149163489"
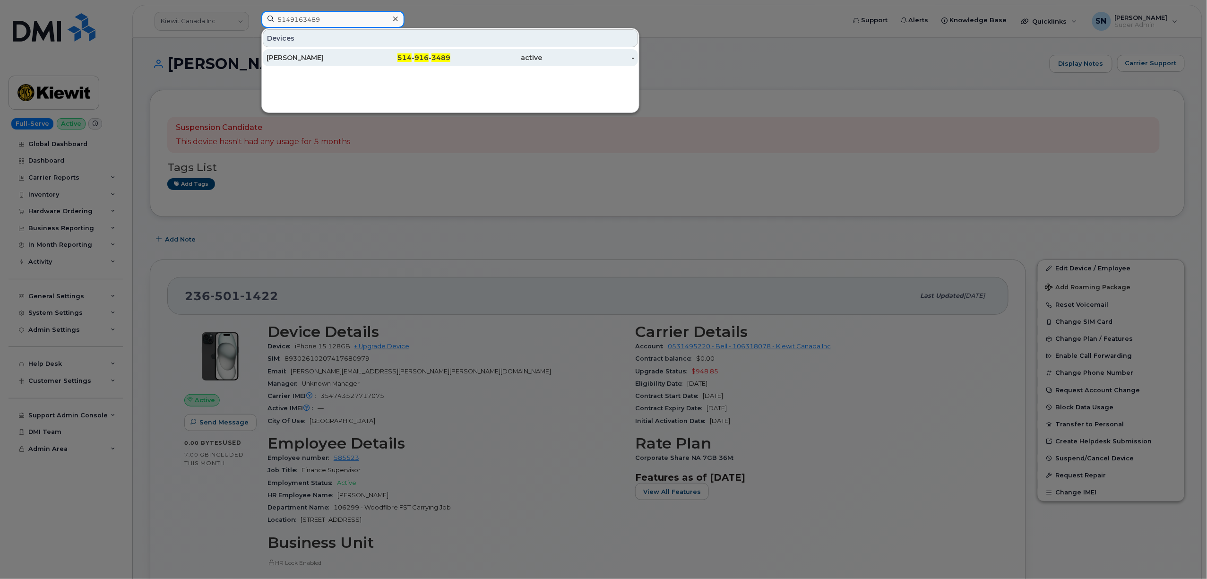
type input "5149163489"
click at [286, 60] on div "[PERSON_NAME]" at bounding box center [312, 57] width 92 height 9
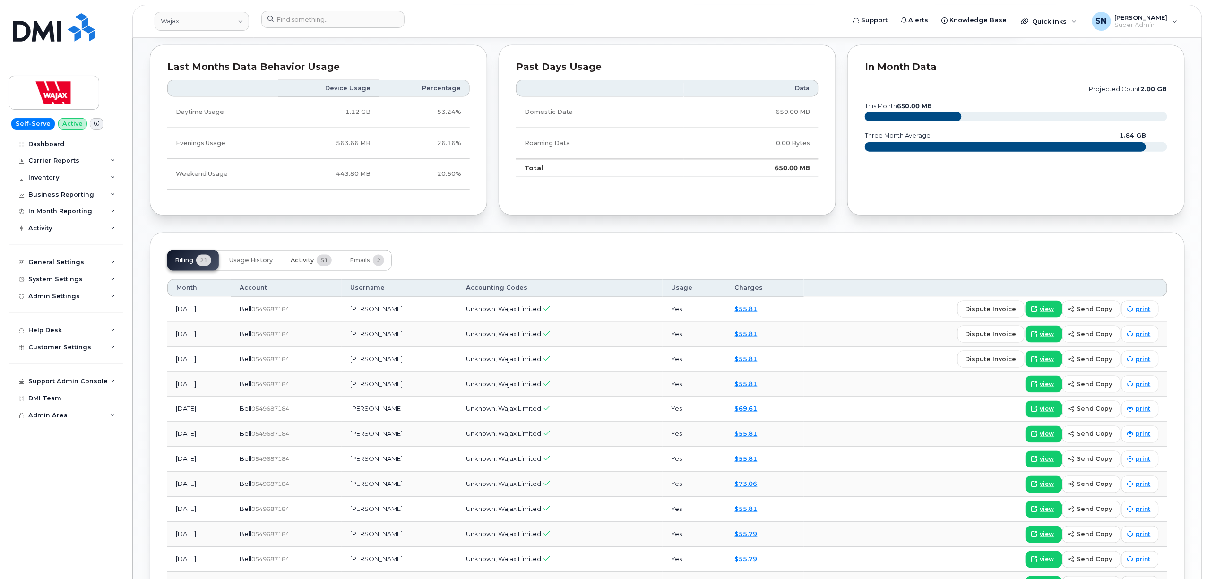
click at [289, 256] on button "Activity 51" at bounding box center [311, 260] width 56 height 21
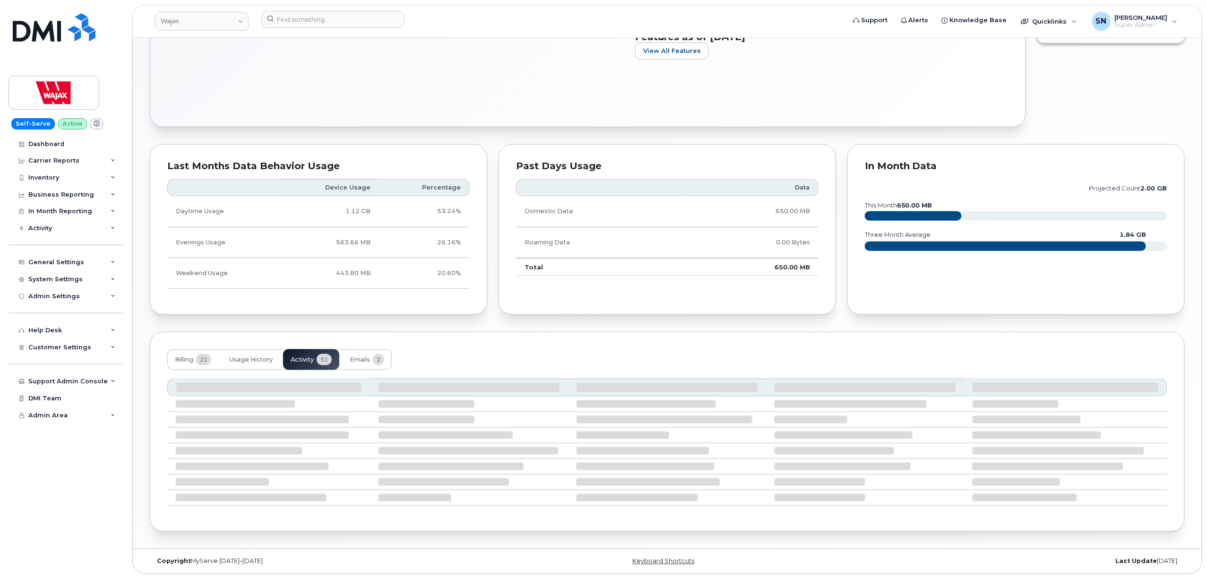
scroll to position [504, 0]
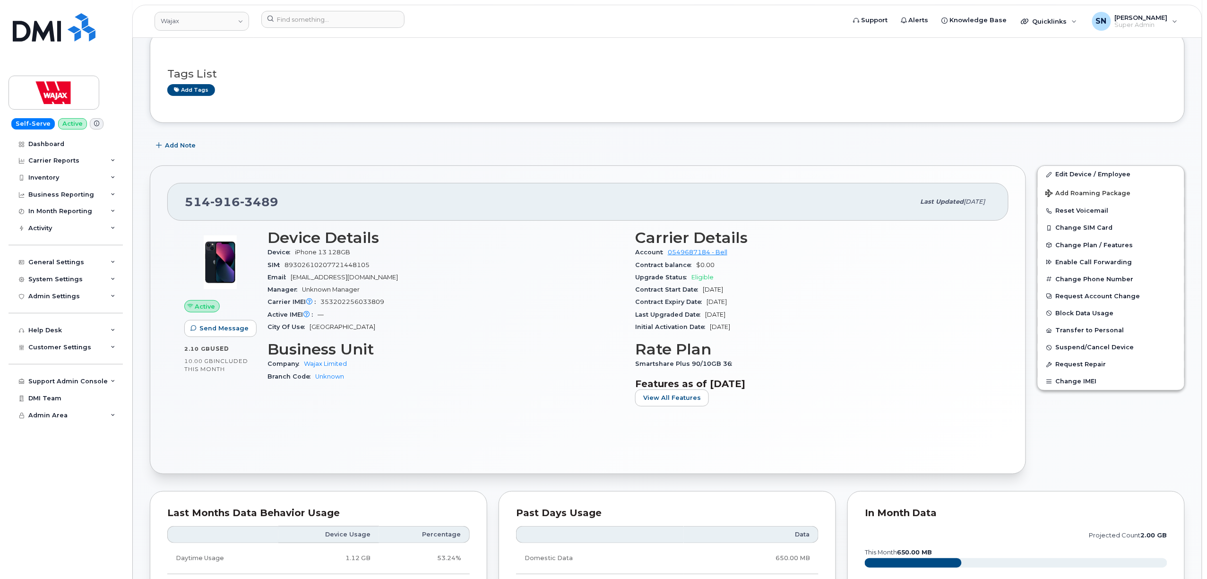
scroll to position [0, 0]
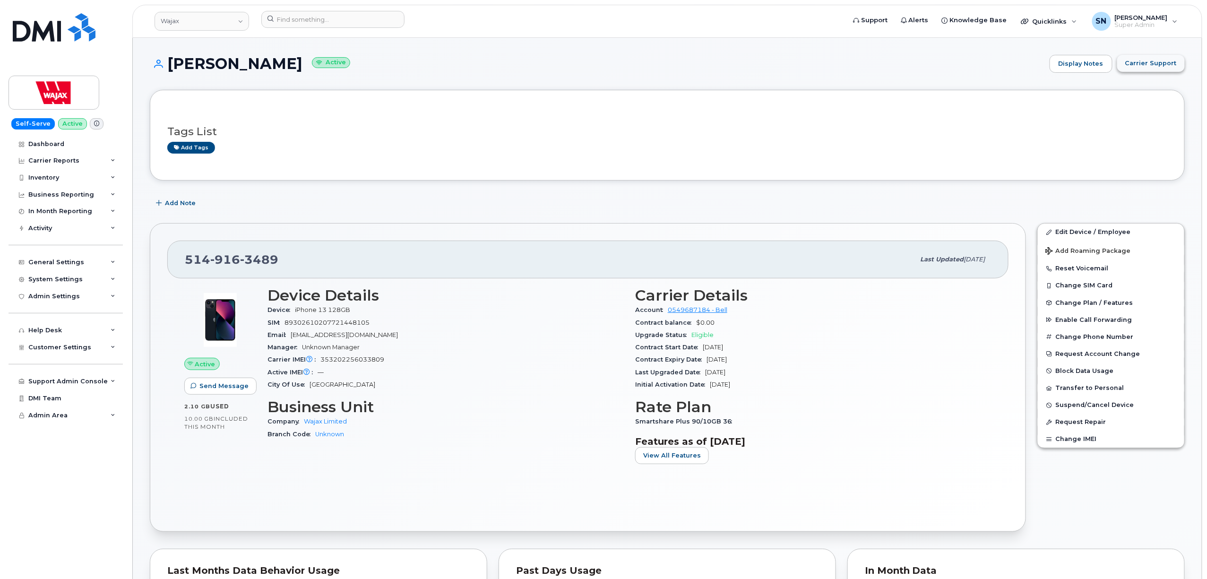
click at [1143, 61] on span "Carrier Support" at bounding box center [1151, 63] width 52 height 9
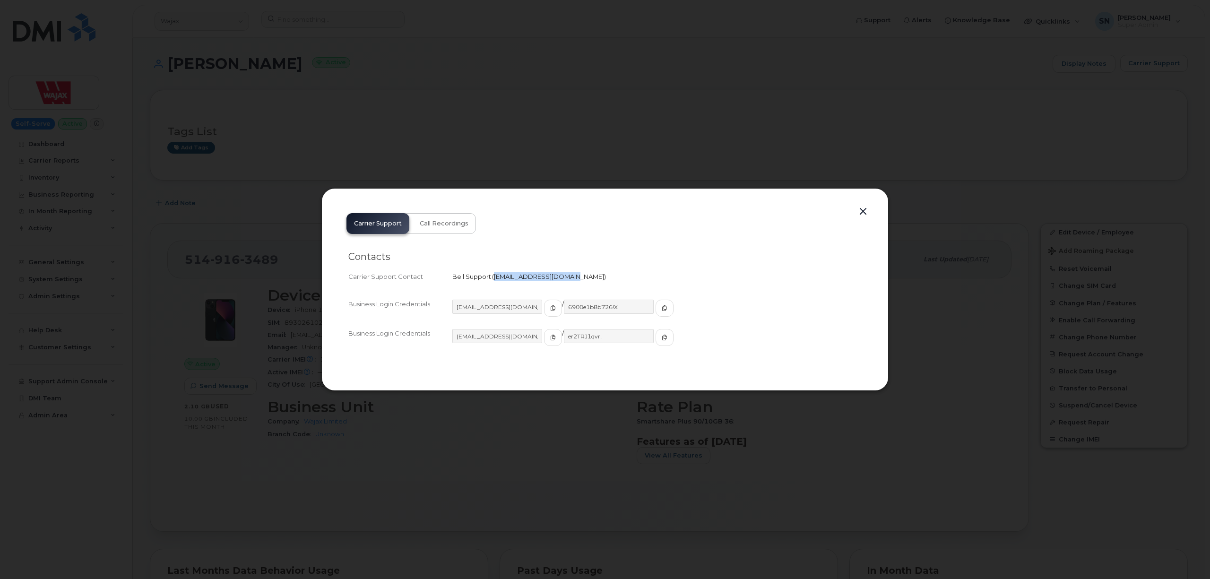
drag, startPoint x: 493, startPoint y: 276, endPoint x: 564, endPoint y: 282, distance: 71.1
click at [564, 282] on div "Carrier Support Contact Bell Support   [EMAIL_ADDRESS][DOMAIN_NAME]" at bounding box center [604, 276] width 513 height 13
copy span "[EMAIL_ADDRESS][DOMAIN_NAME]"
click at [859, 209] on button "button" at bounding box center [863, 211] width 14 height 13
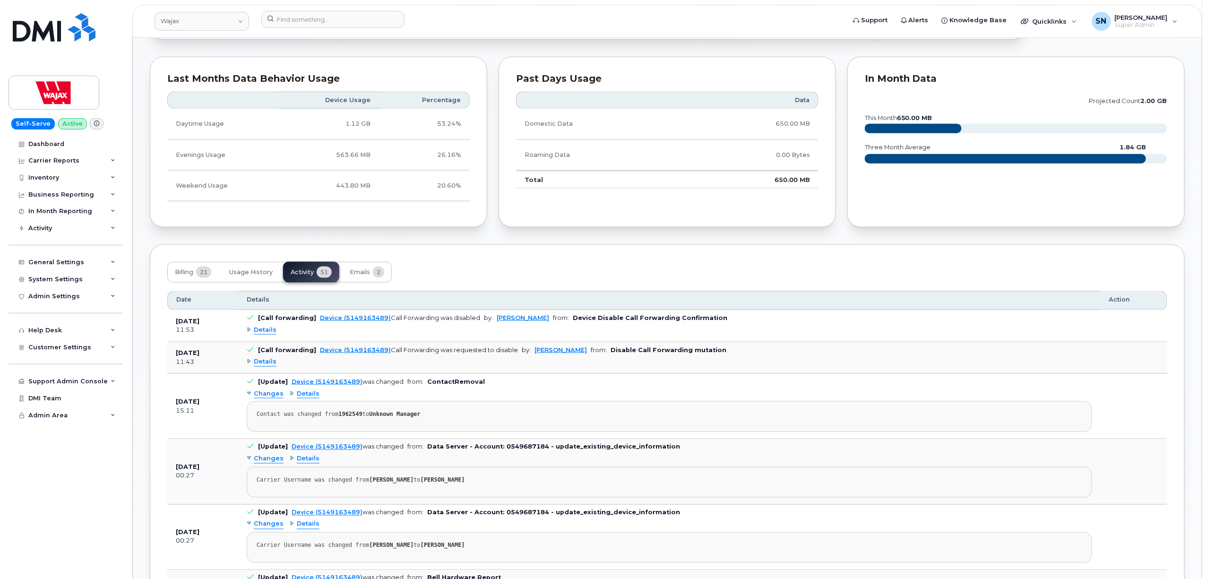
scroll to position [504, 0]
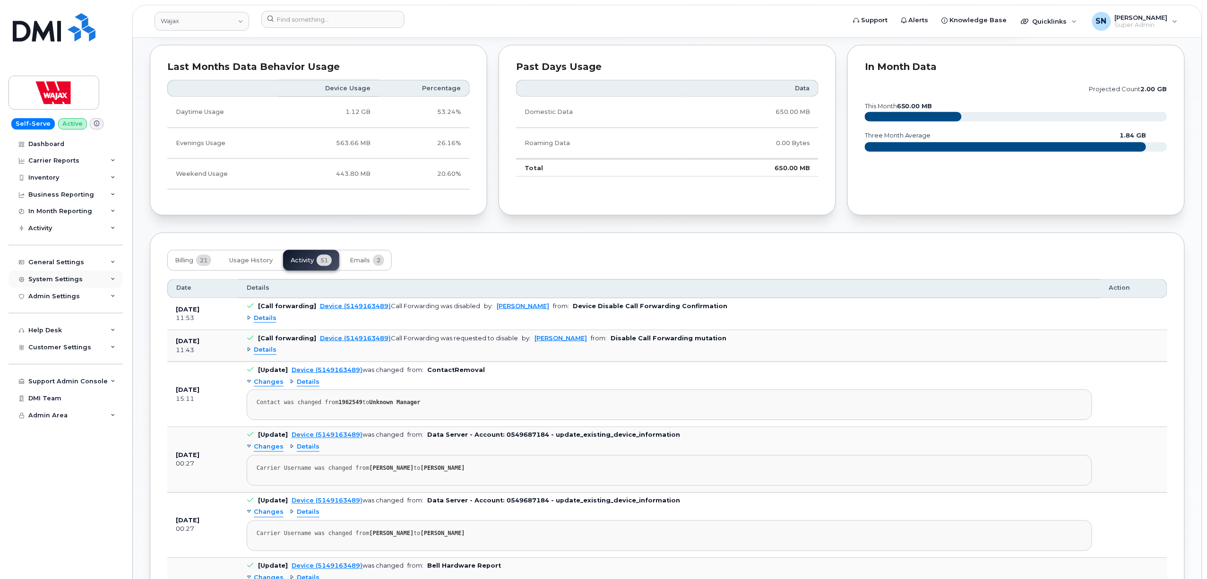
click at [64, 280] on div "System Settings" at bounding box center [55, 279] width 54 height 8
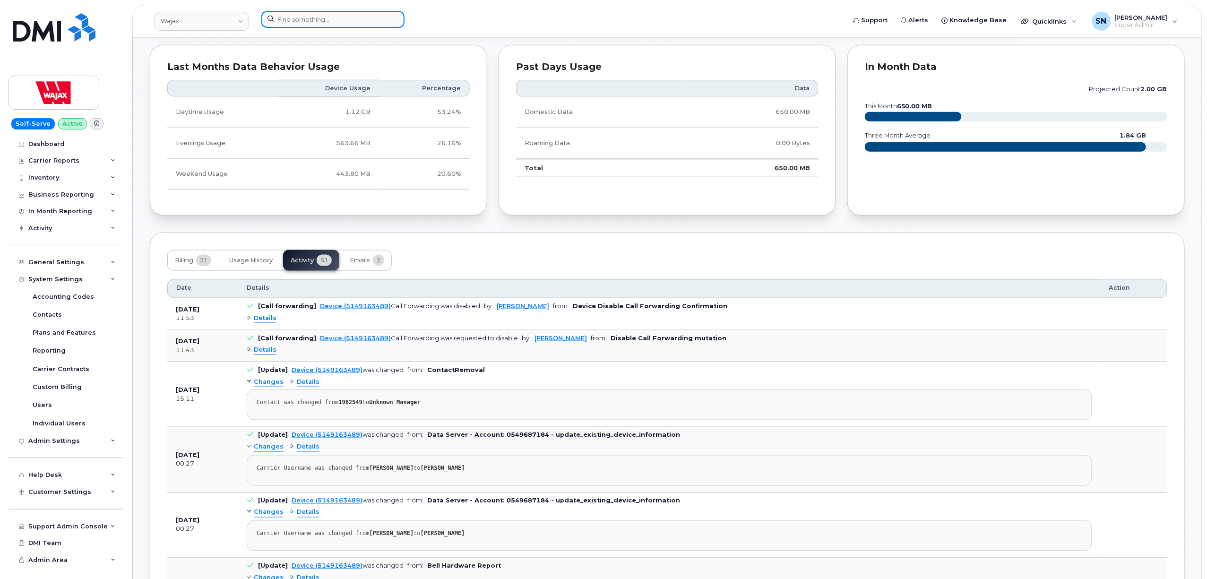
click at [352, 24] on input at bounding box center [332, 19] width 143 height 17
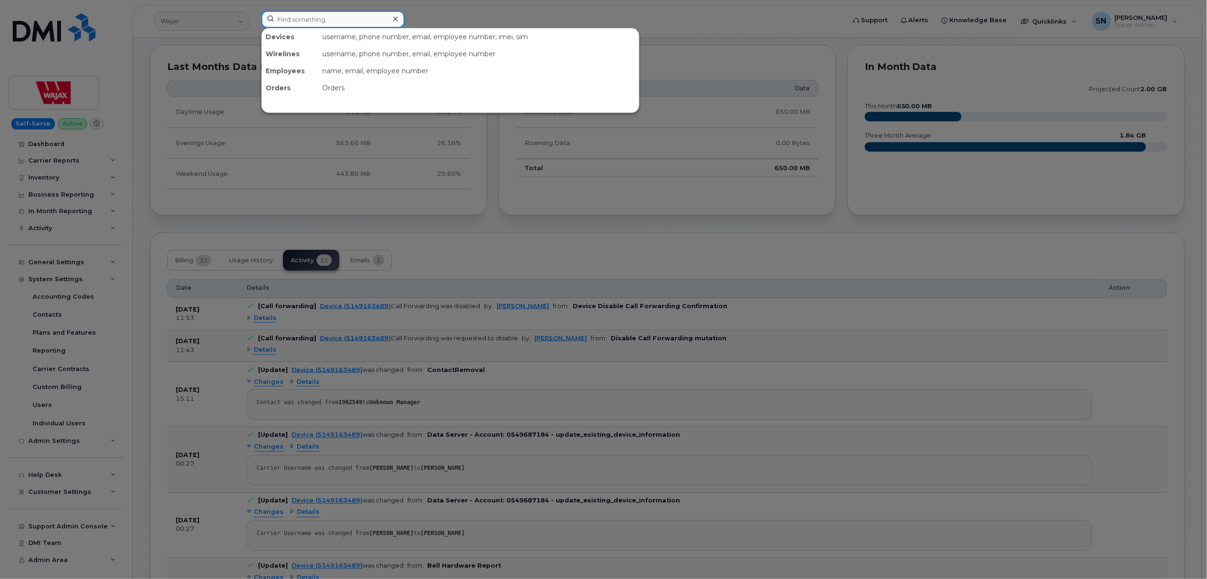
paste input "5063800687"
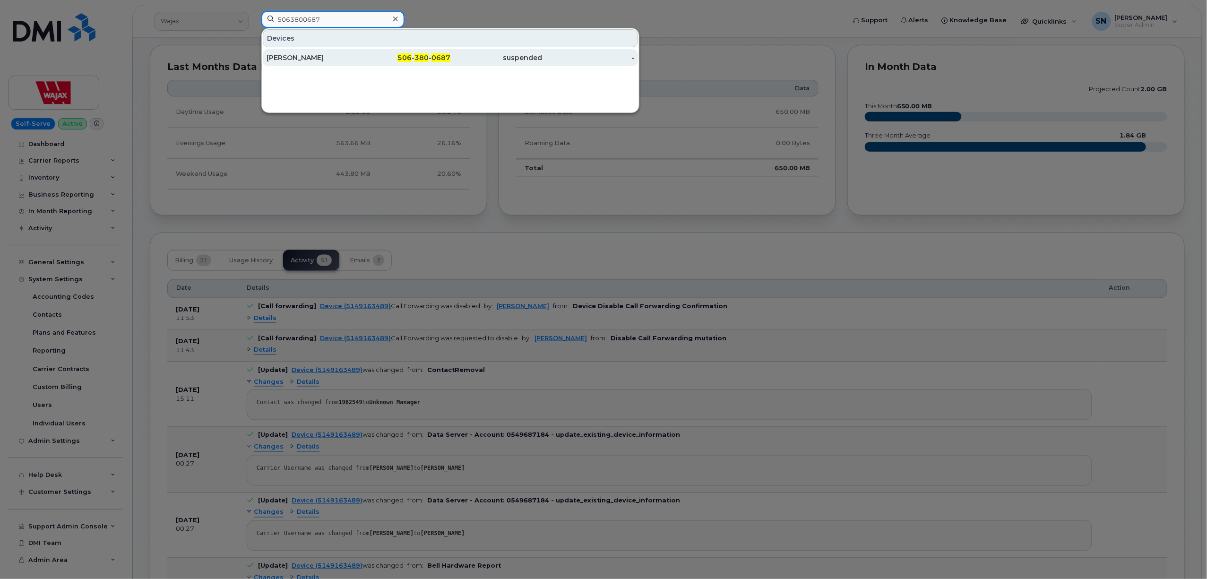
type input "5063800687"
click at [371, 55] on div "506 - 380 - 0687" at bounding box center [405, 57] width 92 height 9
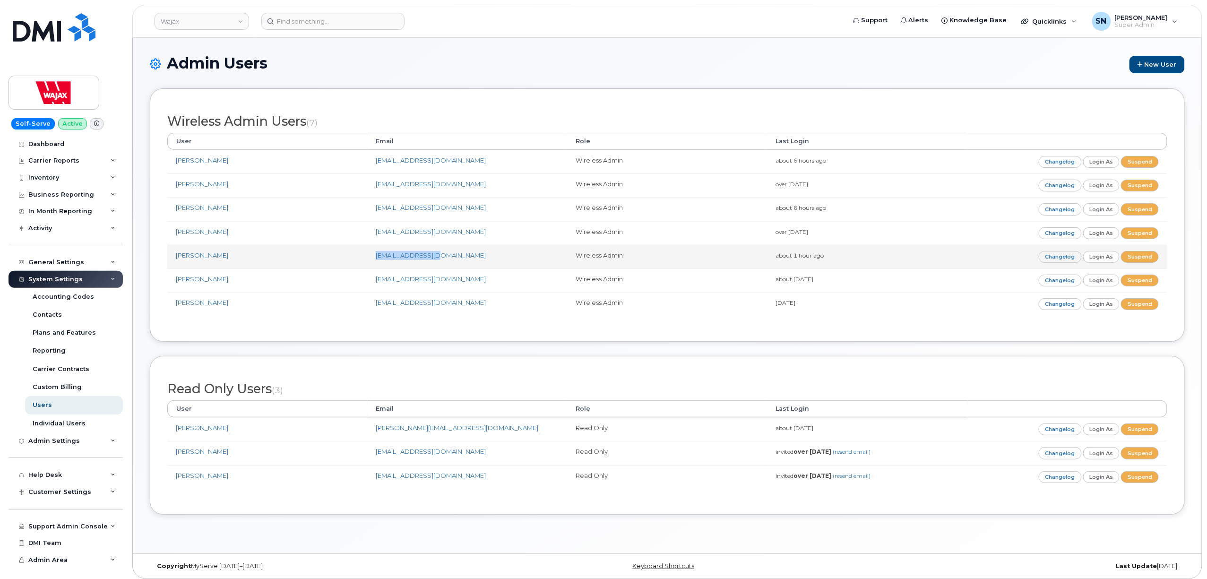
drag, startPoint x: 371, startPoint y: 261, endPoint x: 439, endPoint y: 265, distance: 68.1
click at [439, 265] on td "awarren@wajax.com" at bounding box center [467, 257] width 200 height 24
copy link "awarren@wajax.com"
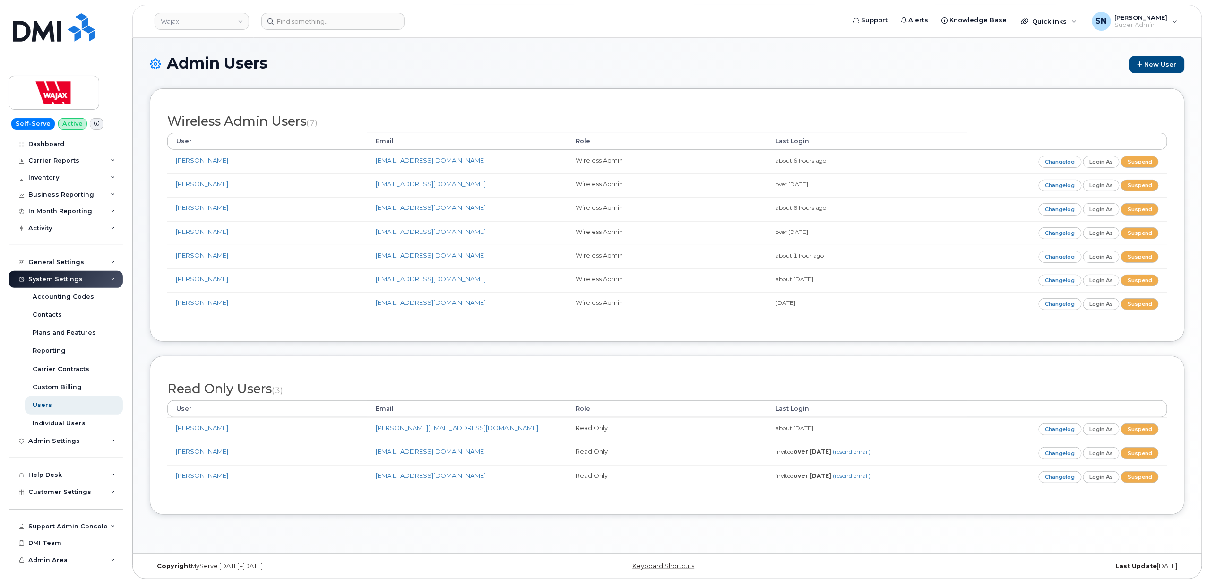
click at [482, 100] on div "Wireless Admin Users (7) User Email Role Last Login Moe Suliman msuliman@wajax.…" at bounding box center [667, 214] width 1035 height 253
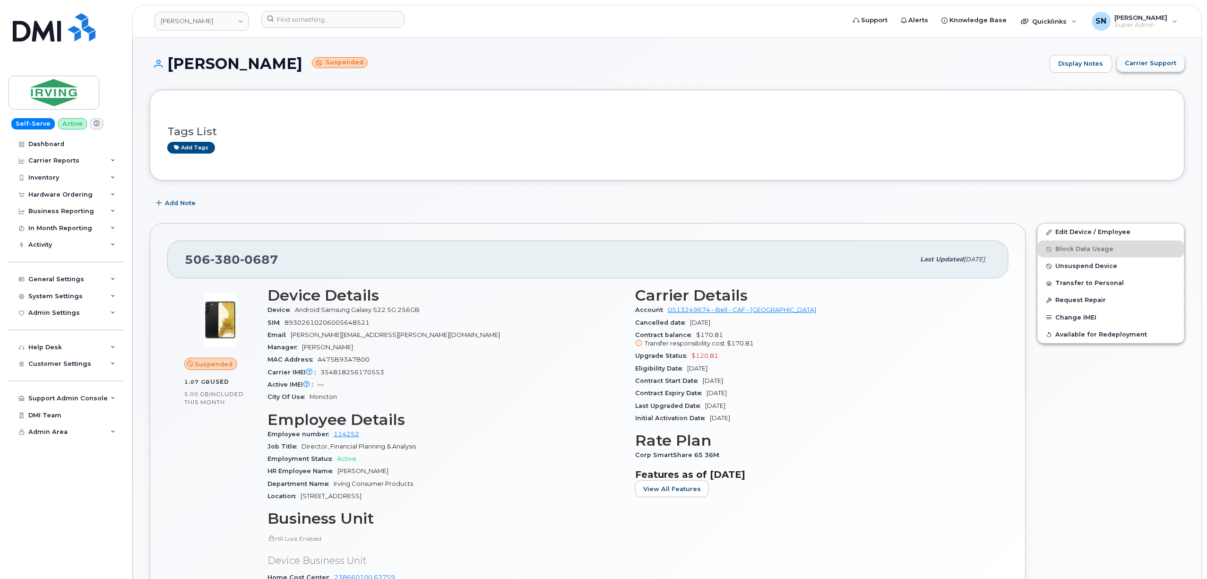
click at [1157, 61] on span "Carrier Support" at bounding box center [1151, 63] width 52 height 9
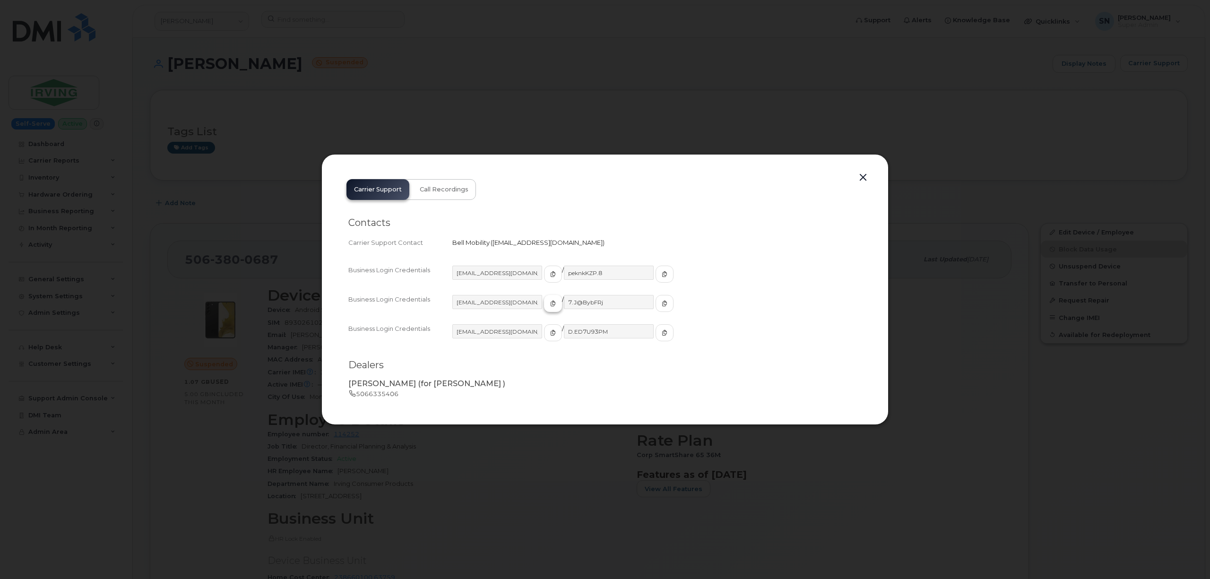
click at [546, 301] on button "button" at bounding box center [553, 303] width 18 height 17
click at [662, 303] on icon "button" at bounding box center [665, 304] width 6 height 6
click at [549, 303] on span "button" at bounding box center [553, 303] width 9 height 9
click at [662, 301] on icon "button" at bounding box center [665, 304] width 6 height 6
drag, startPoint x: 860, startPoint y: 176, endPoint x: 822, endPoint y: 186, distance: 39.1
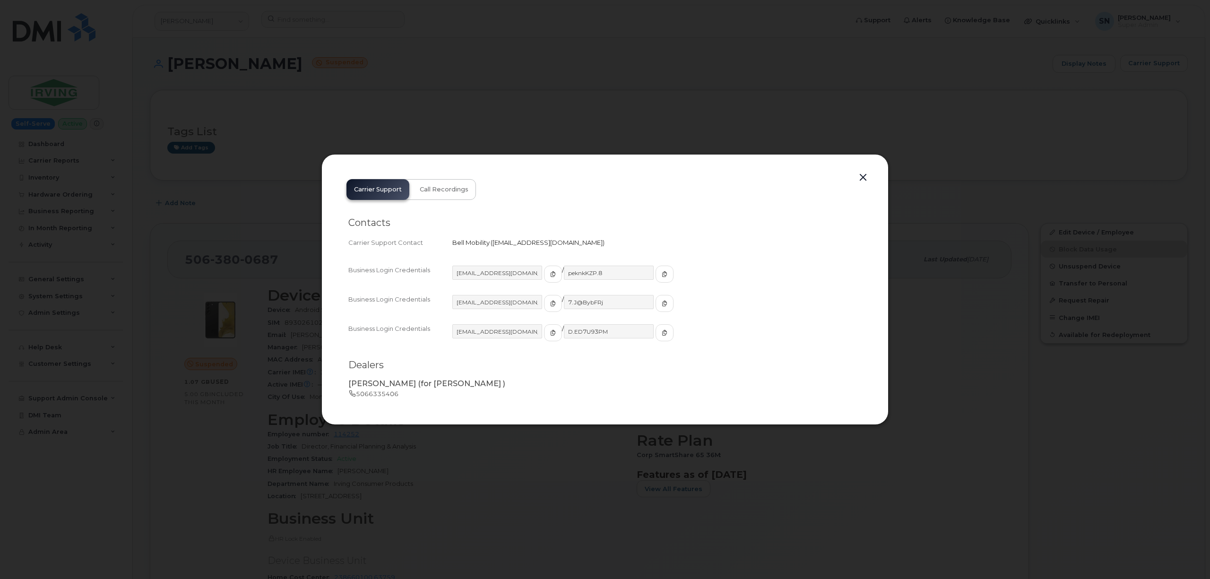
click at [860, 176] on button "button" at bounding box center [863, 177] width 14 height 13
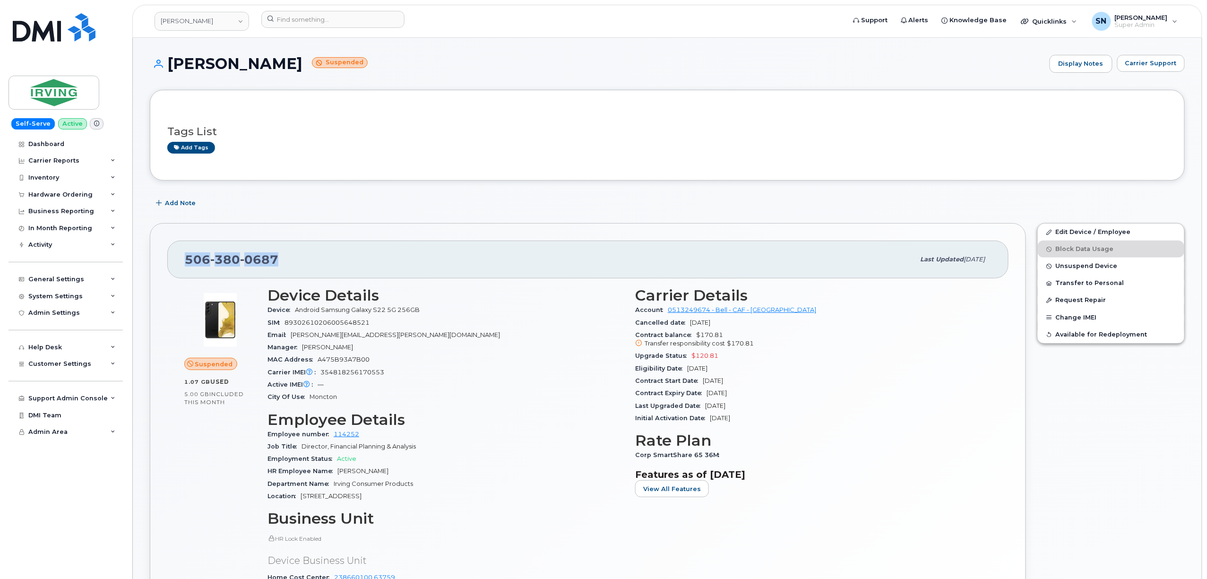
drag, startPoint x: 180, startPoint y: 262, endPoint x: 283, endPoint y: 263, distance: 103.0
click at [283, 263] on div "506 380 0687 Last updated Sep 22, 2025" at bounding box center [587, 260] width 841 height 38
copy span "506 380 0687"
click at [1142, 65] on span "Carrier Support" at bounding box center [1151, 63] width 52 height 9
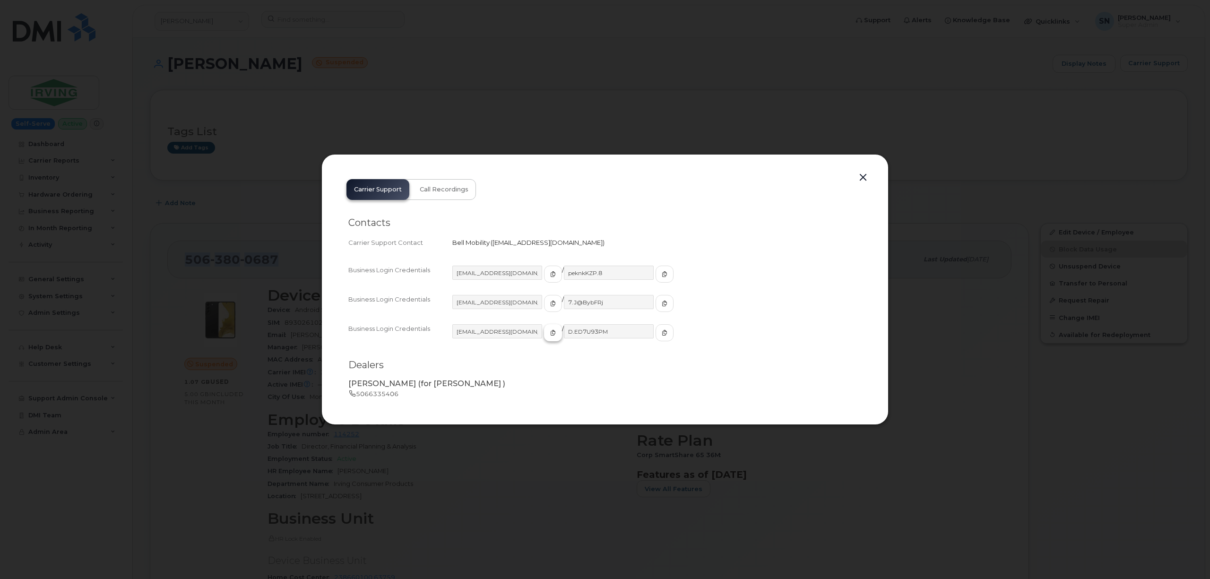
click at [549, 329] on span "button" at bounding box center [553, 332] width 9 height 9
click at [660, 335] on span "button" at bounding box center [664, 332] width 9 height 9
click at [549, 271] on span "button" at bounding box center [553, 274] width 9 height 9
click at [662, 276] on icon "button" at bounding box center [665, 274] width 6 height 6
click at [864, 172] on button "button" at bounding box center [863, 177] width 14 height 13
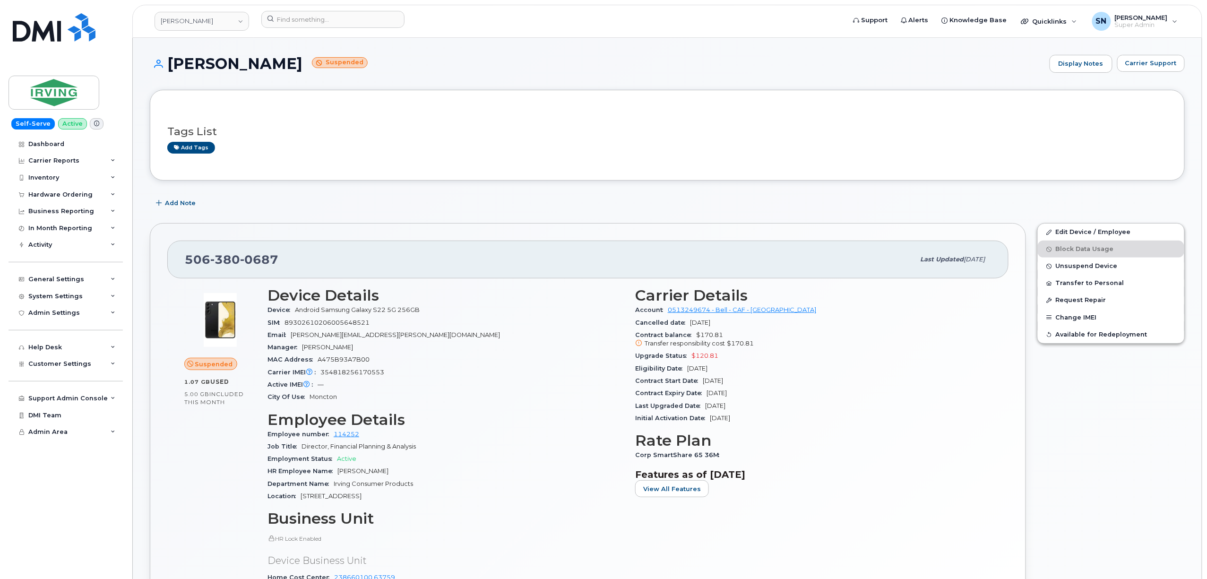
click at [365, 132] on h3 "Tags List" at bounding box center [667, 132] width 1000 height 12
click at [445, 219] on div "506 380 0687 Last updated Sep 22, 2025 Suspended 1.07 GB  used 5.00 GB  include…" at bounding box center [587, 436] width 887 height 439
click at [1167, 65] on span "Carrier Support" at bounding box center [1151, 63] width 52 height 9
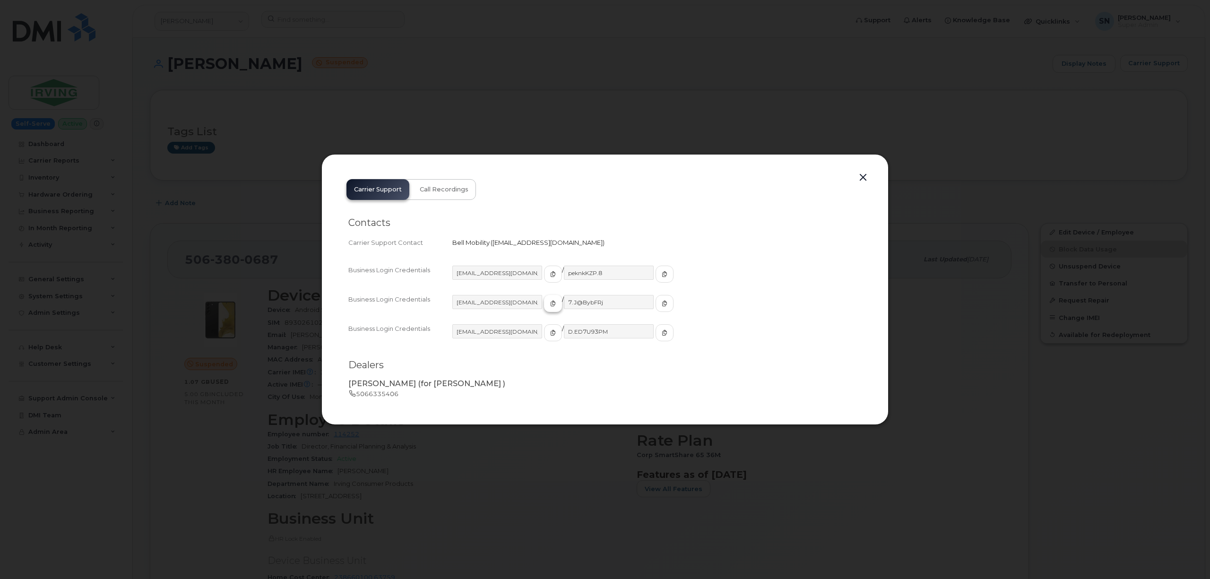
click at [550, 301] on icon "button" at bounding box center [553, 304] width 6 height 6
click at [662, 301] on icon "button" at bounding box center [665, 304] width 6 height 6
click at [864, 175] on button "button" at bounding box center [863, 177] width 14 height 13
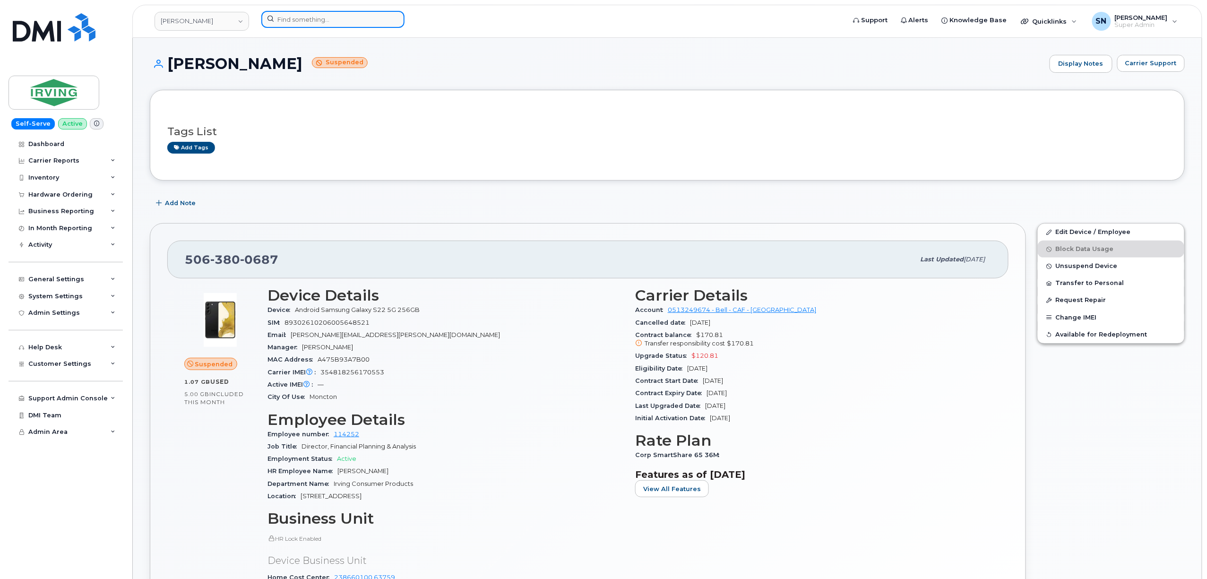
click at [355, 14] on input at bounding box center [332, 19] width 143 height 17
paste input "4182082807"
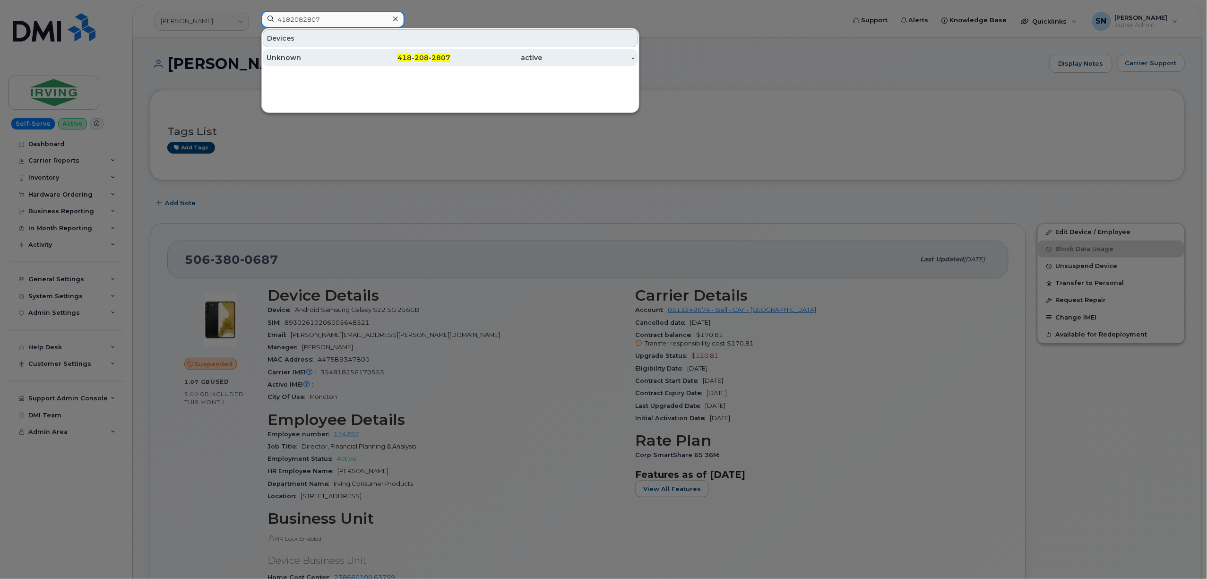
type input "4182082807"
click at [319, 59] on div "Unknown" at bounding box center [312, 57] width 92 height 9
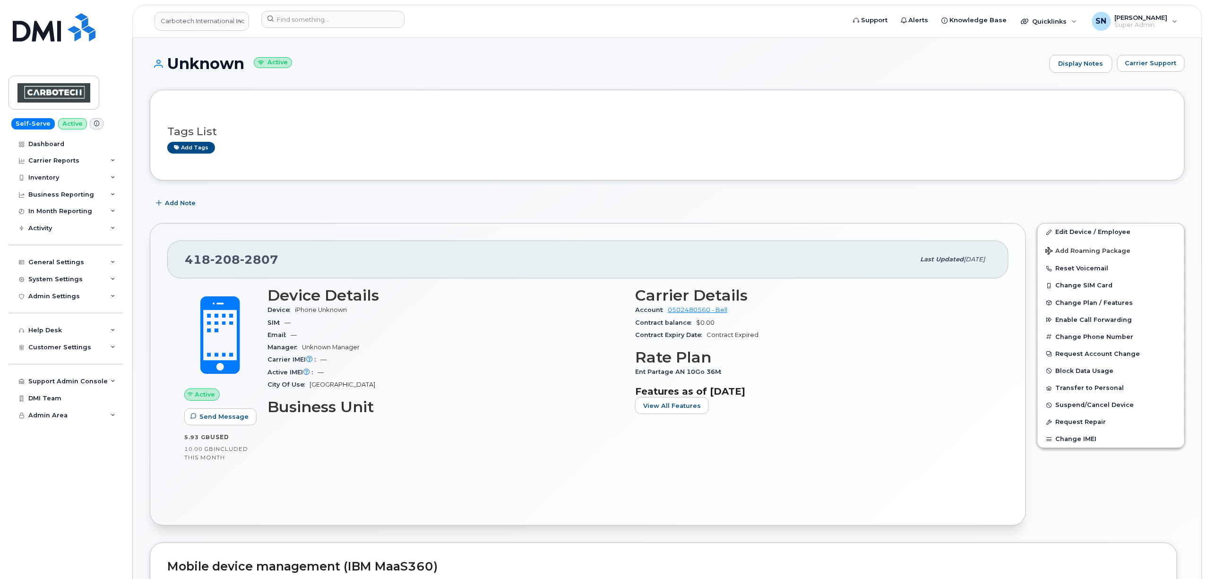
click at [336, 126] on h3 "Tags List" at bounding box center [667, 132] width 1000 height 12
click at [349, 23] on input at bounding box center [332, 19] width 143 height 17
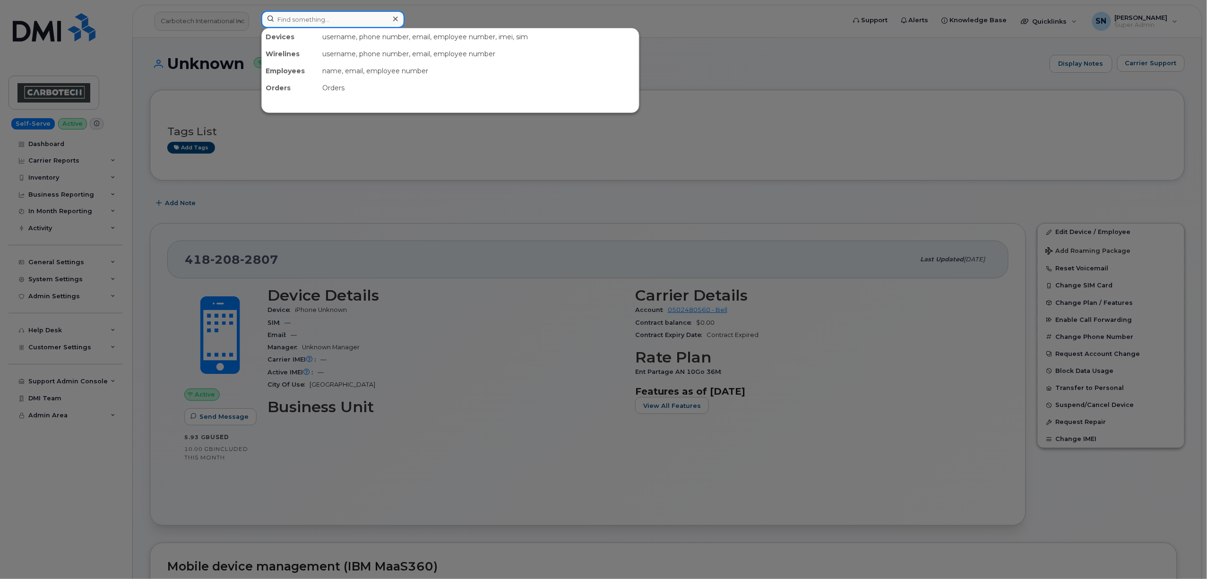
paste input "5062525350"
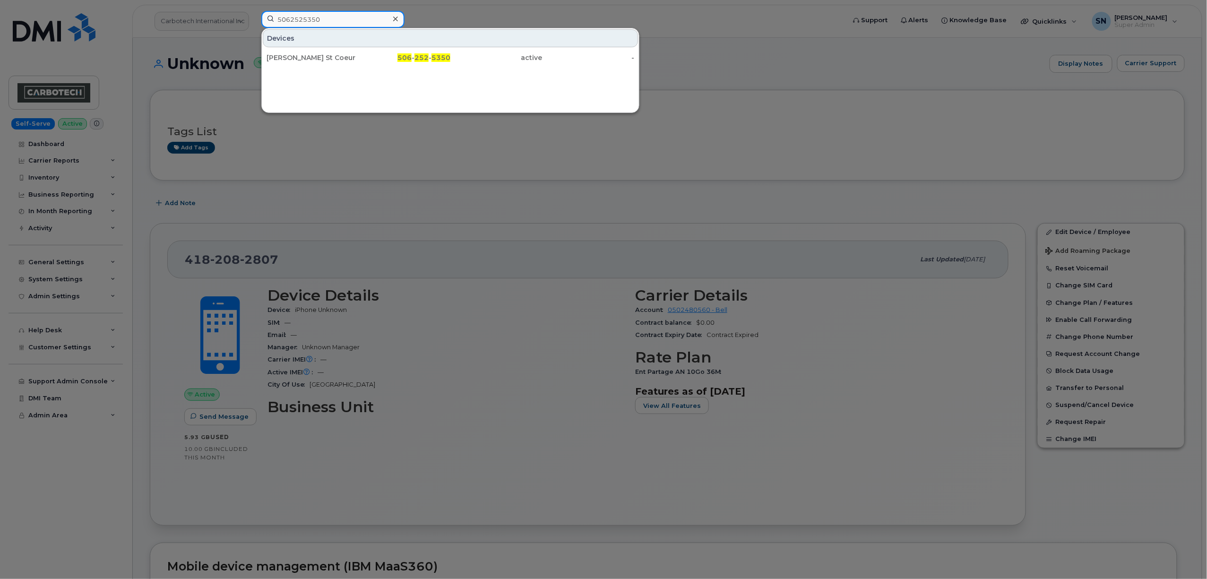
type input "5062525350"
click at [316, 61] on div "[PERSON_NAME] St Coeur" at bounding box center [312, 57] width 92 height 9
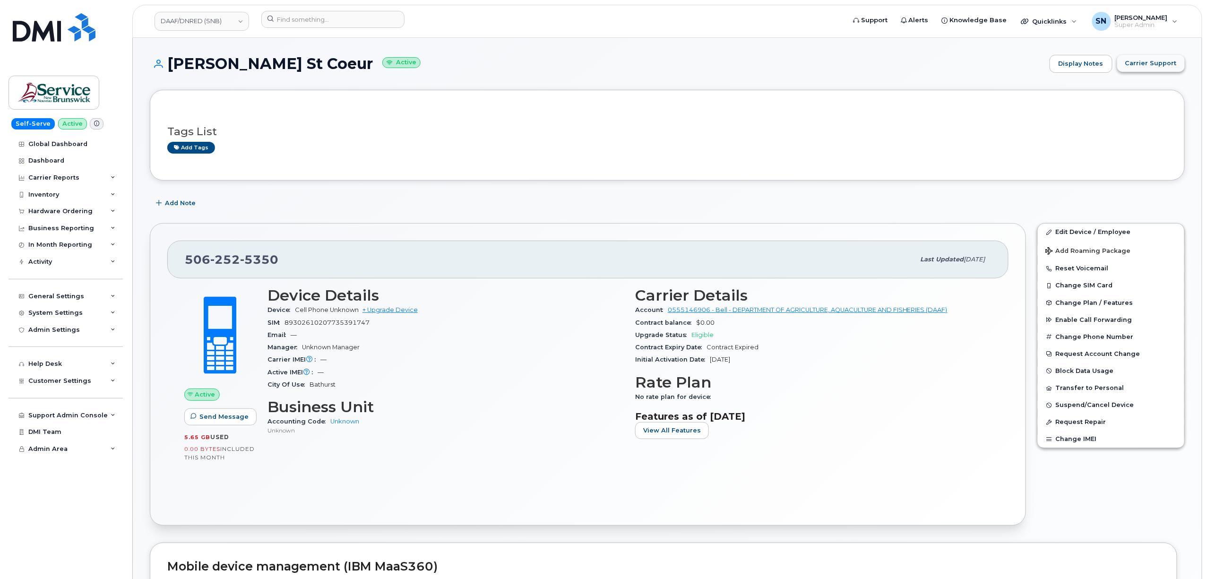
click at [1138, 59] on span "Carrier Support" at bounding box center [1151, 63] width 52 height 9
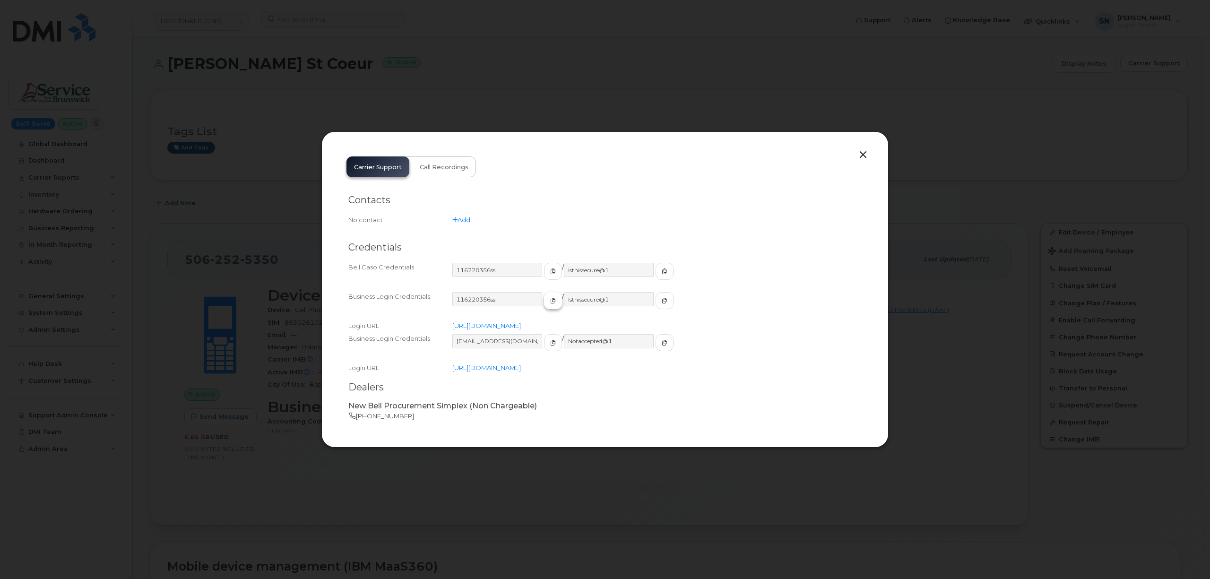
click at [544, 301] on button "button" at bounding box center [553, 300] width 18 height 17
click at [544, 347] on button "button" at bounding box center [553, 342] width 18 height 17
click at [660, 338] on span "button" at bounding box center [664, 342] width 9 height 9
click at [859, 150] on button "button" at bounding box center [863, 154] width 14 height 13
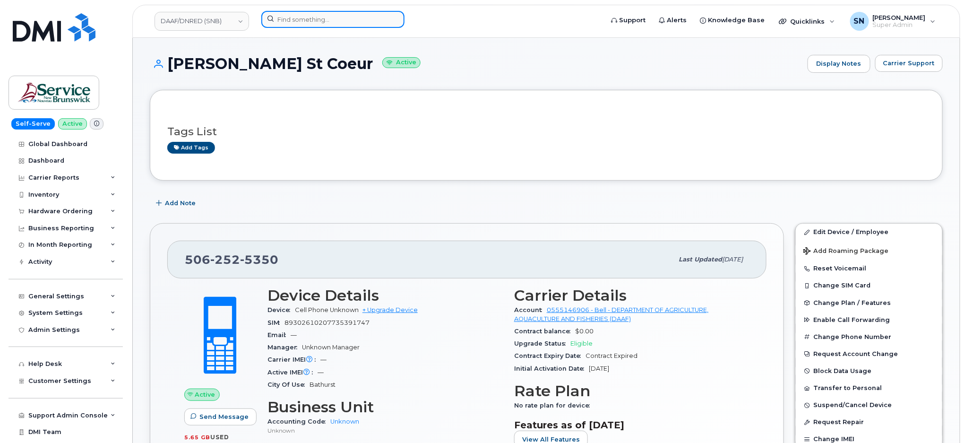
click at [328, 21] on input at bounding box center [332, 19] width 143 height 17
paste input "4372863505"
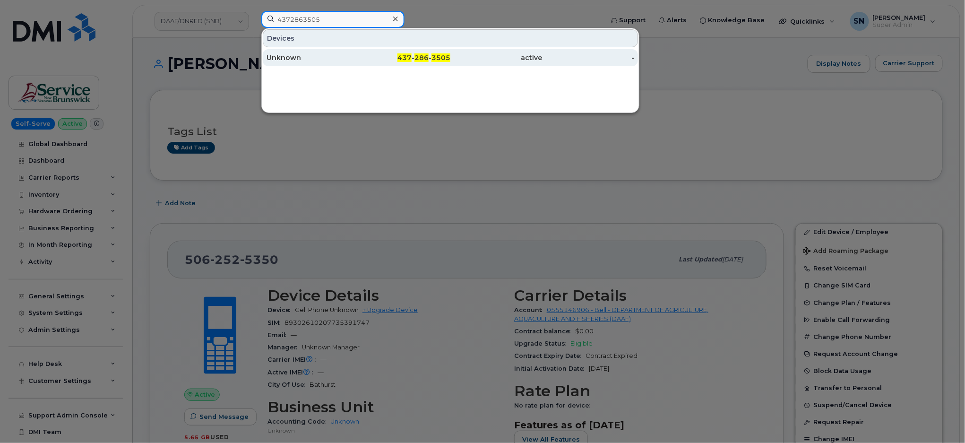
type input "4372863505"
click at [336, 53] on div "Unknown" at bounding box center [312, 57] width 92 height 9
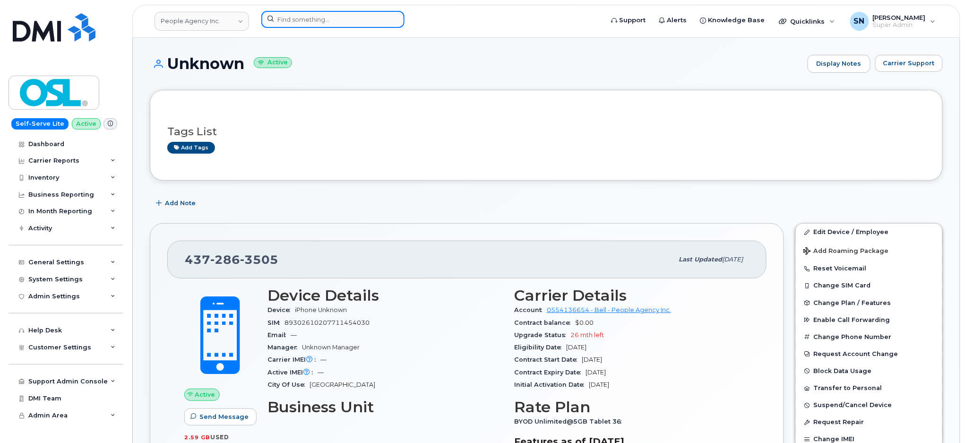
click at [319, 22] on input at bounding box center [332, 19] width 143 height 17
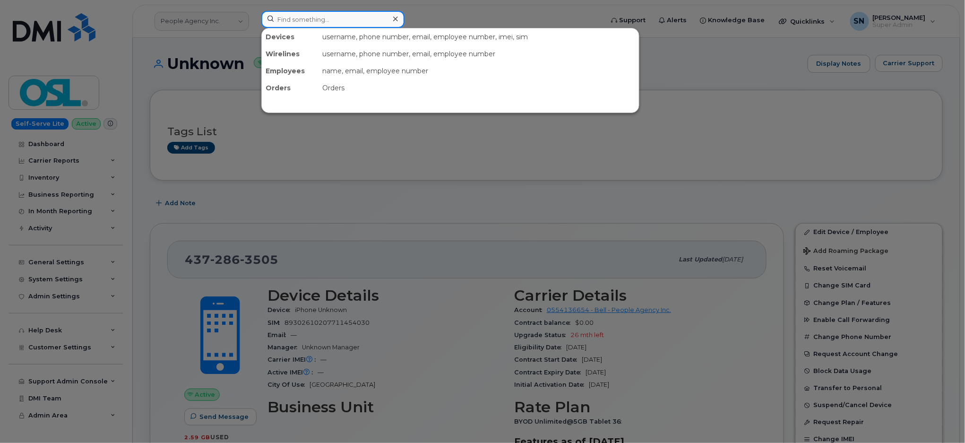
paste input "4182082807"
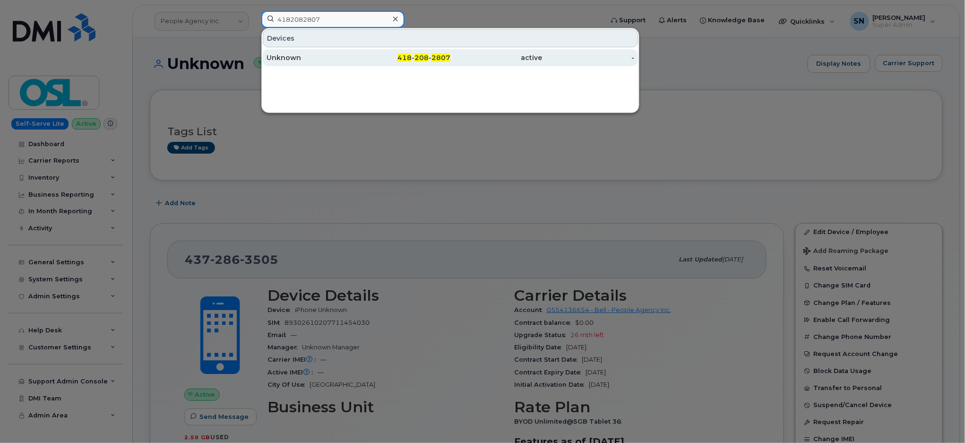
type input "4182082807"
click at [316, 57] on div "Unknown" at bounding box center [312, 57] width 92 height 9
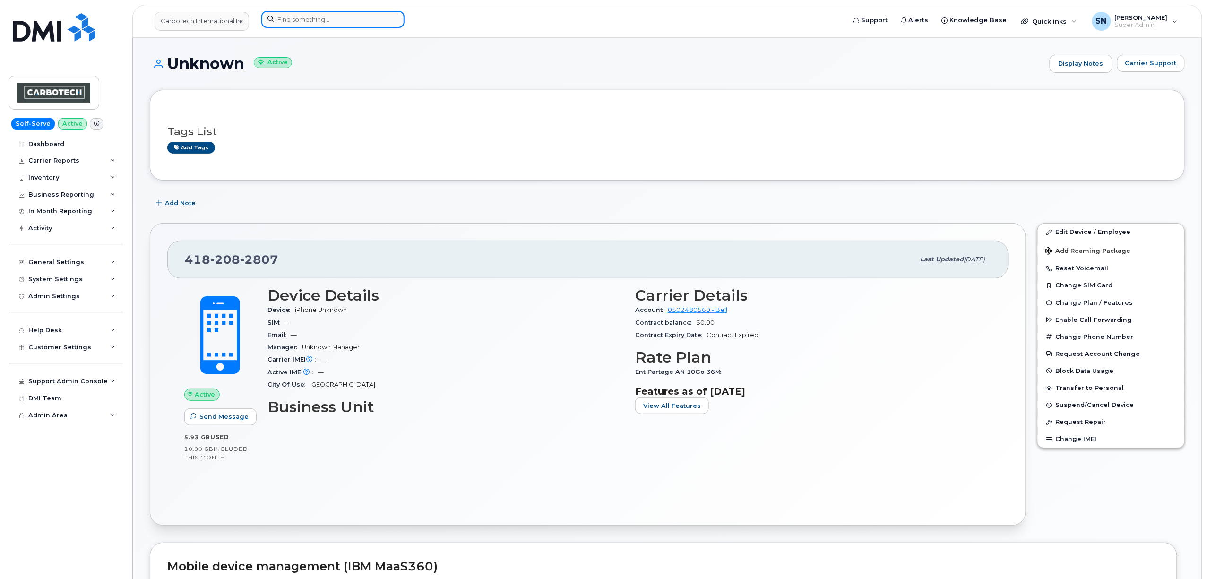
click at [367, 12] on input at bounding box center [332, 19] width 143 height 17
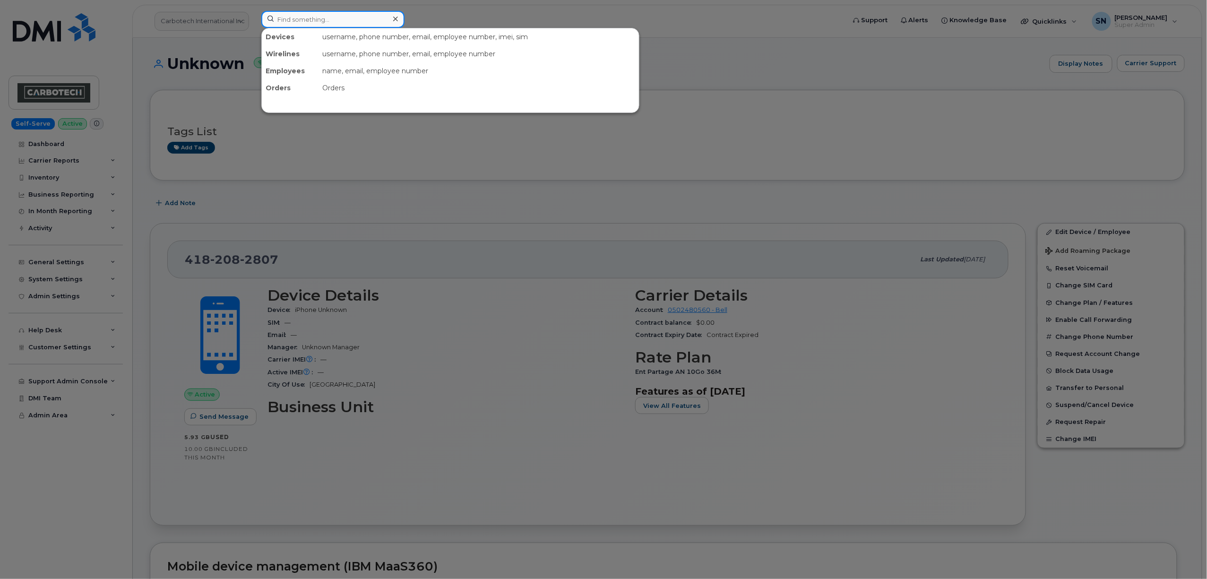
paste input "3067411533"
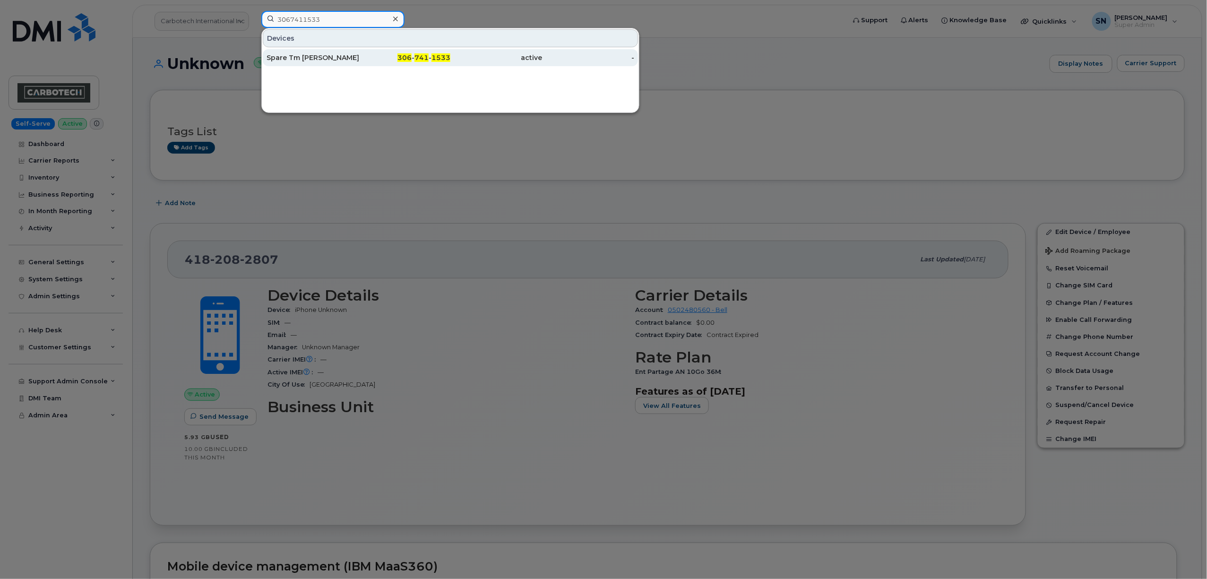
type input "3067411533"
click at [322, 61] on div "Spare Tm [PERSON_NAME]" at bounding box center [312, 57] width 92 height 9
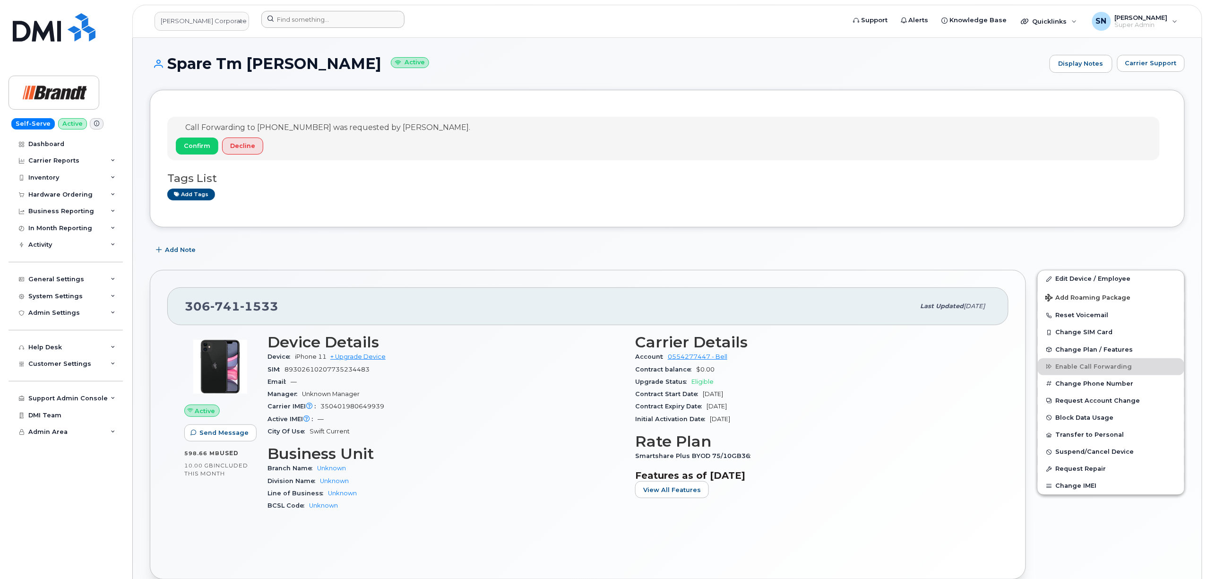
drag, startPoint x: 310, startPoint y: 8, endPoint x: 314, endPoint y: 15, distance: 8.5
click at [312, 10] on header "[PERSON_NAME] Corporate Services LTD Support Alerts Knowledge Base Quicklinks S…" at bounding box center [667, 21] width 1070 height 33
click at [317, 19] on input at bounding box center [332, 19] width 143 height 17
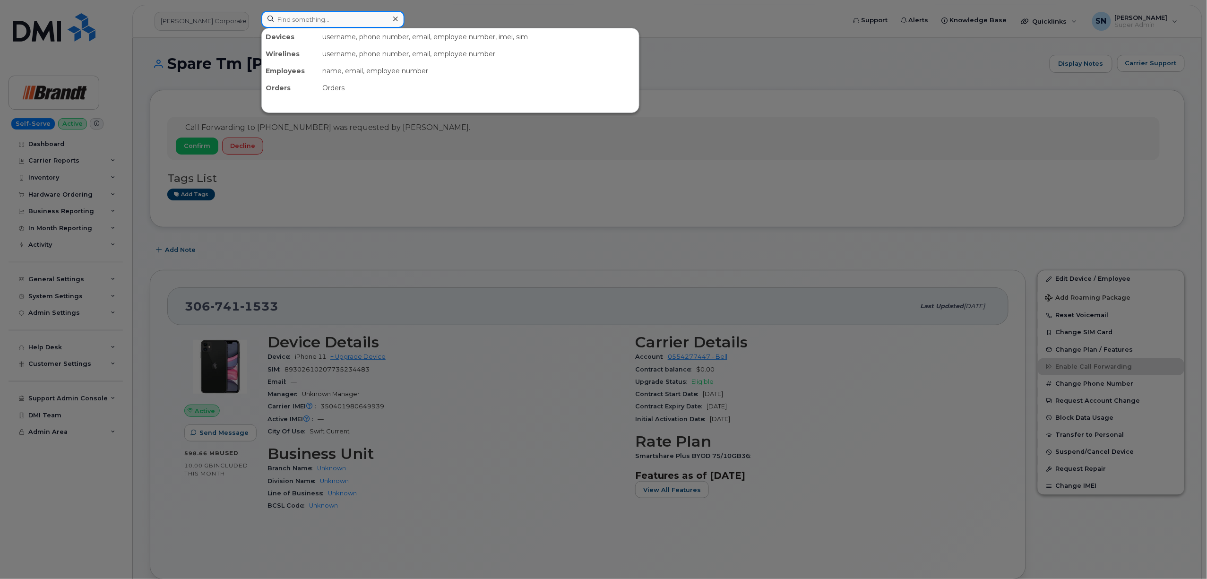
paste input "3435710551"
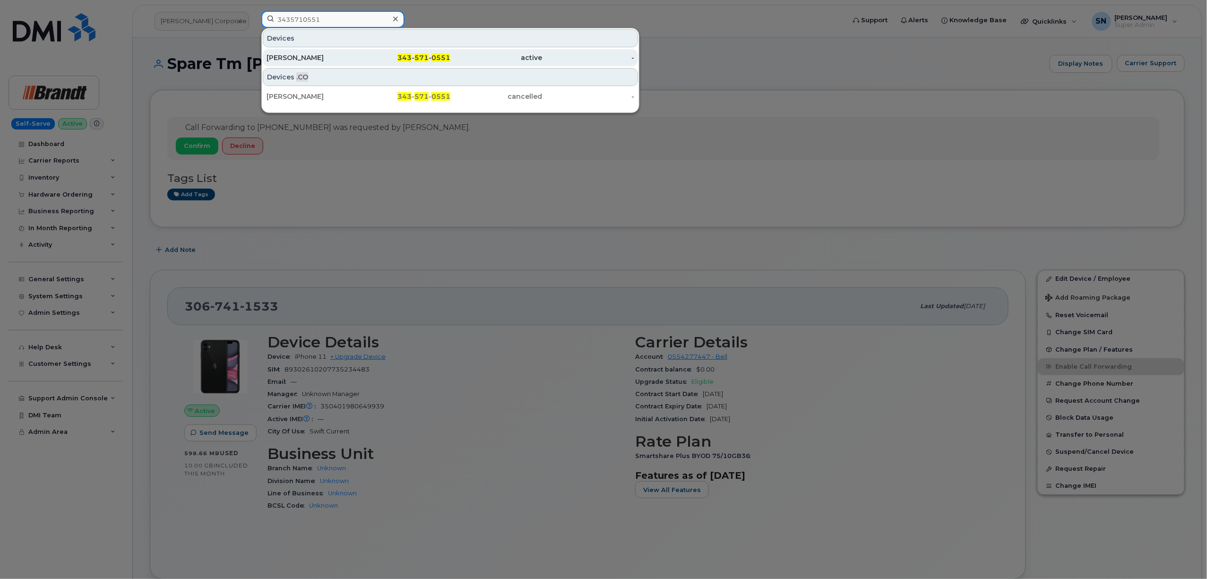
type input "3435710551"
click at [311, 60] on div "[PERSON_NAME]" at bounding box center [312, 57] width 92 height 9
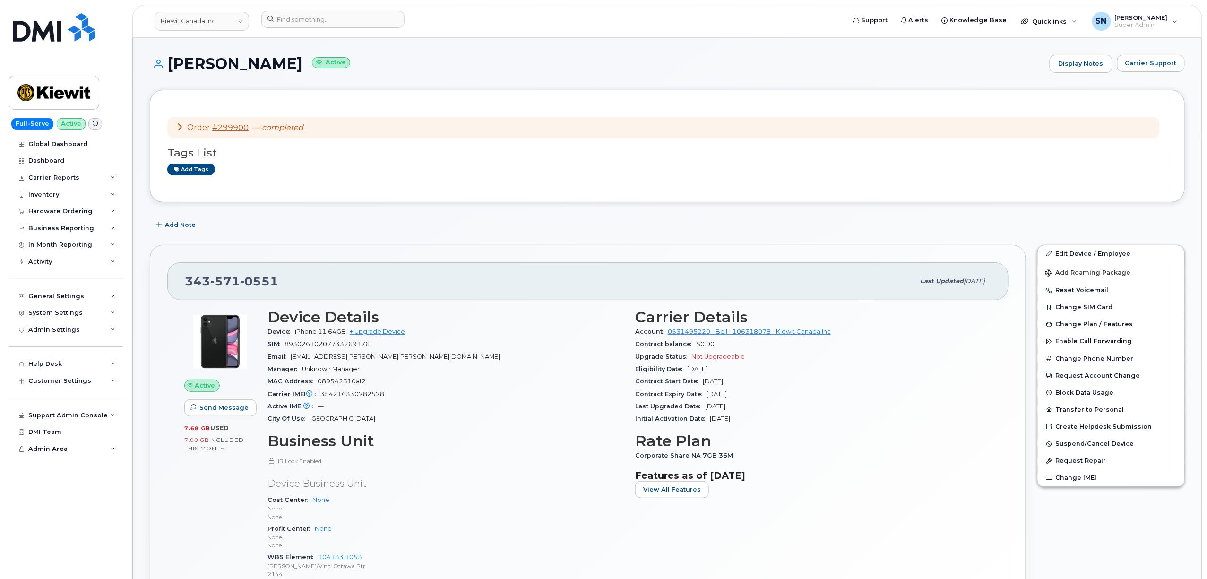
click at [372, 62] on h1 "[PERSON_NAME] Active" at bounding box center [597, 63] width 895 height 17
drag, startPoint x: 185, startPoint y: 279, endPoint x: 261, endPoint y: 282, distance: 75.7
click at [282, 282] on div "[PHONE_NUMBER]" at bounding box center [550, 281] width 730 height 20
copy span "[PHONE_NUMBER]"
click at [430, 67] on h1 "[PERSON_NAME] Active" at bounding box center [597, 63] width 895 height 17
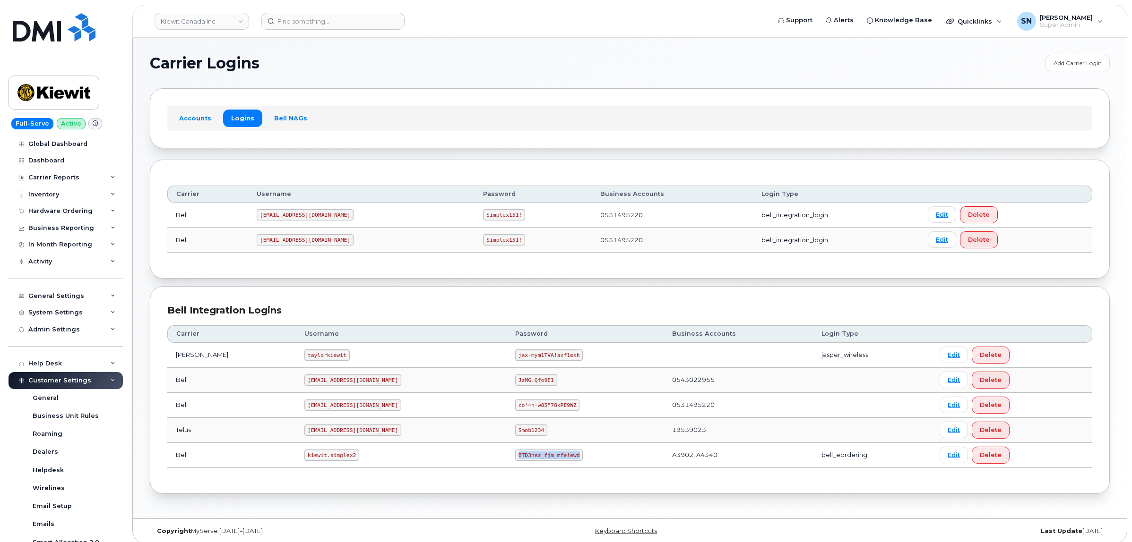
scroll to position [189, 0]
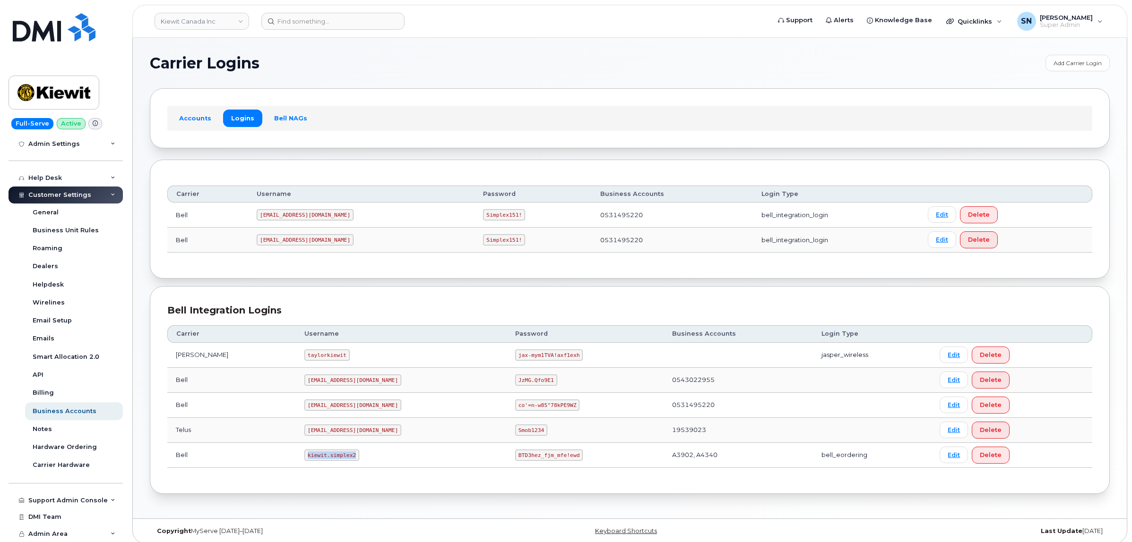
drag, startPoint x: 282, startPoint y: 457, endPoint x: 339, endPoint y: 458, distance: 57.7
click at [339, 458] on td "kiewit.simplex2" at bounding box center [401, 455] width 211 height 25
copy code "kiewit.simplex2"
click at [515, 455] on code "BTD3hez_fjm_mfe!ewd" at bounding box center [549, 455] width 68 height 11
drag, startPoint x: 477, startPoint y: 457, endPoint x: 532, endPoint y: 461, distance: 54.5
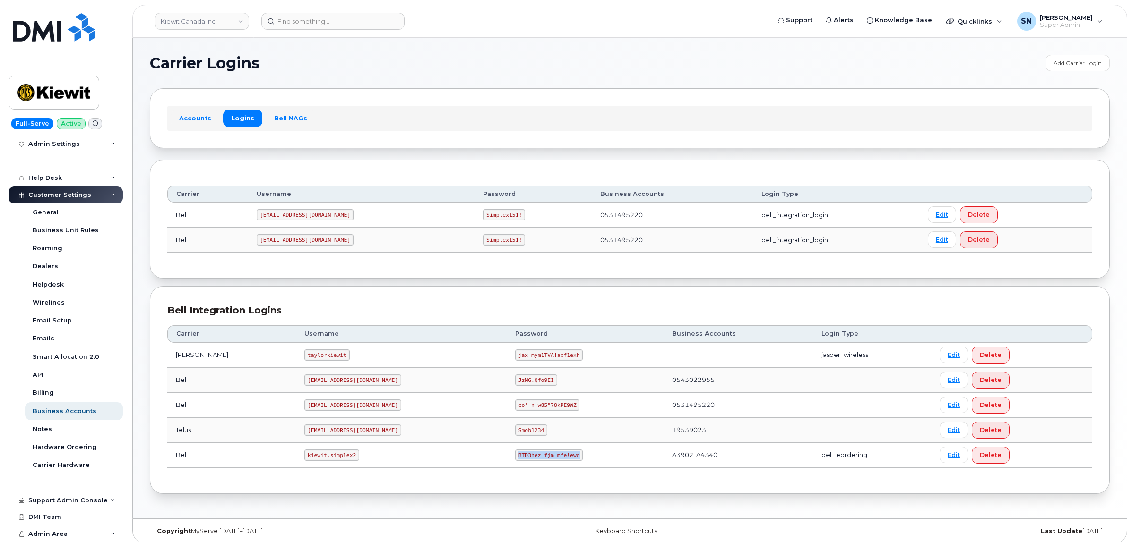
click at [532, 461] on code "BTD3hez_fjm_mfe!ewd" at bounding box center [549, 455] width 68 height 11
copy code "BTD3hez_fjm_mfe!ewd"
